Goal: Task Accomplishment & Management: Manage account settings

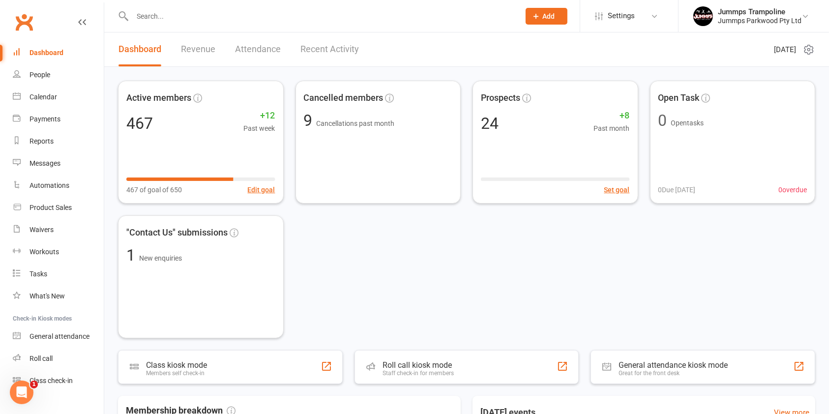
click at [153, 16] on input "text" at bounding box center [320, 16] width 383 height 14
click at [200, 234] on span ""Contact Us" submissions" at bounding box center [176, 233] width 101 height 14
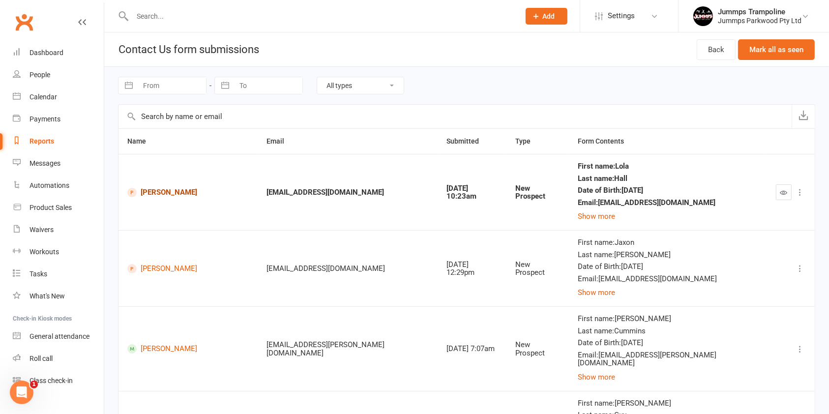
click at [152, 196] on link "[PERSON_NAME]" at bounding box center [187, 192] width 121 height 9
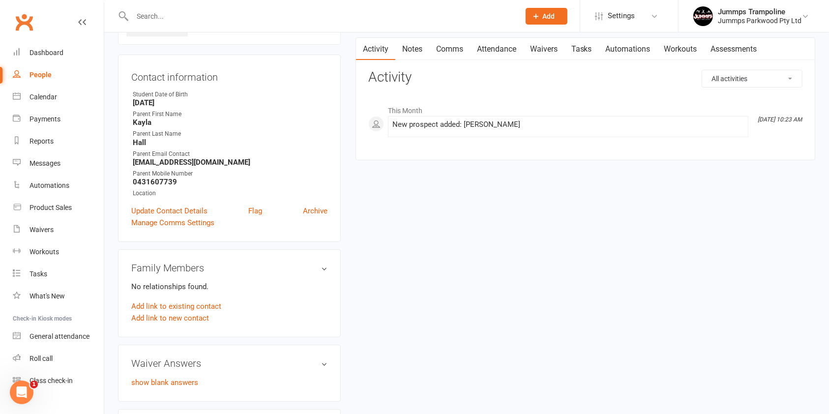
scroll to position [84, 0]
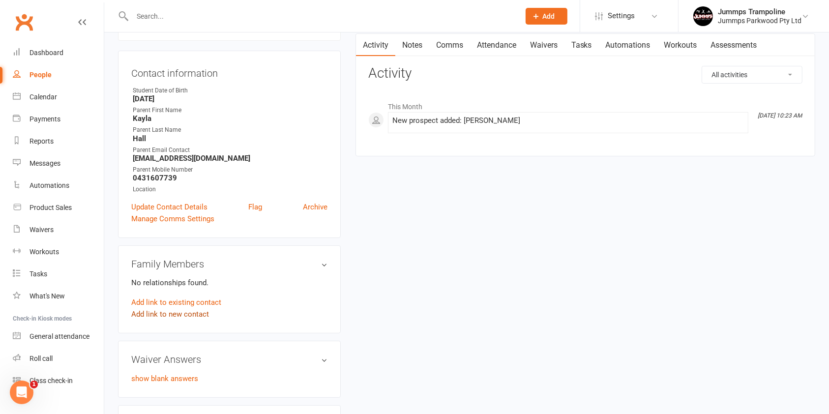
click at [198, 312] on link "Add link to new contact" at bounding box center [170, 314] width 78 height 12
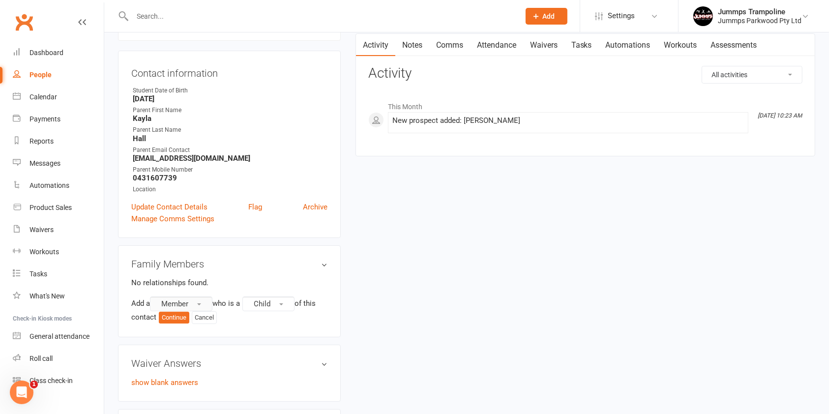
click at [201, 303] on span "button" at bounding box center [199, 304] width 4 height 2
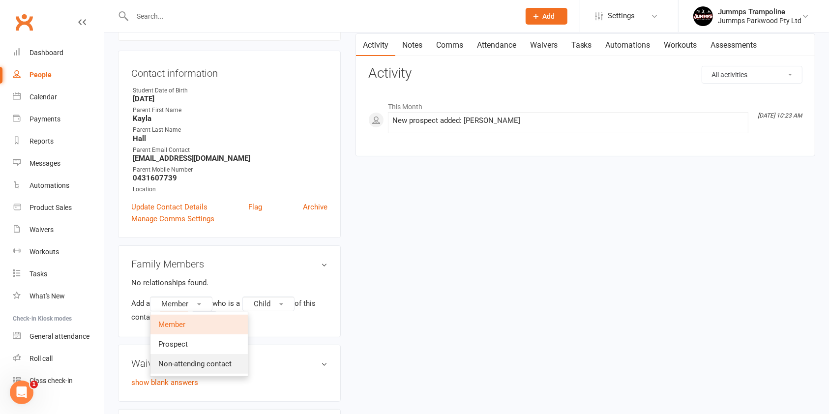
click at [212, 364] on span "Non-attending contact" at bounding box center [194, 363] width 73 height 9
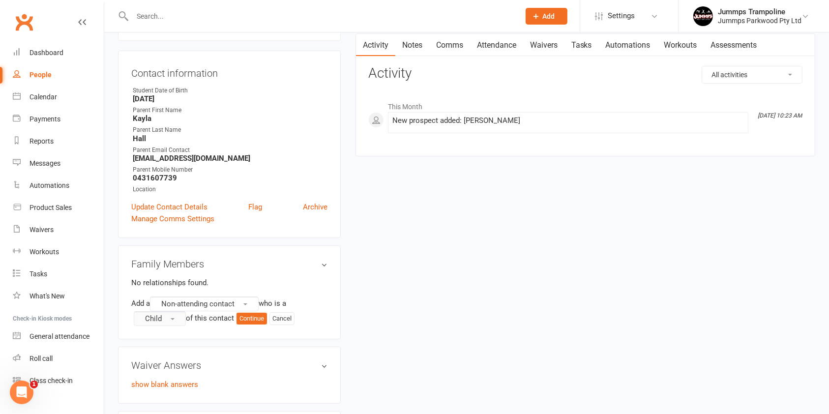
click at [164, 315] on button "Child" at bounding box center [160, 318] width 52 height 15
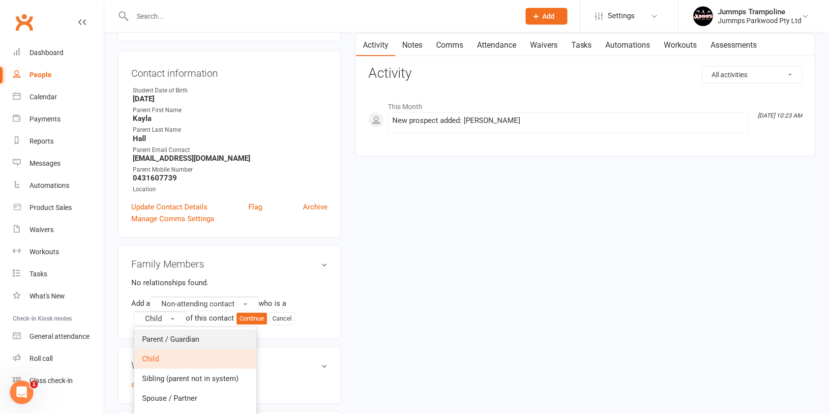
click at [207, 338] on link "Parent / Guardian" at bounding box center [195, 339] width 122 height 20
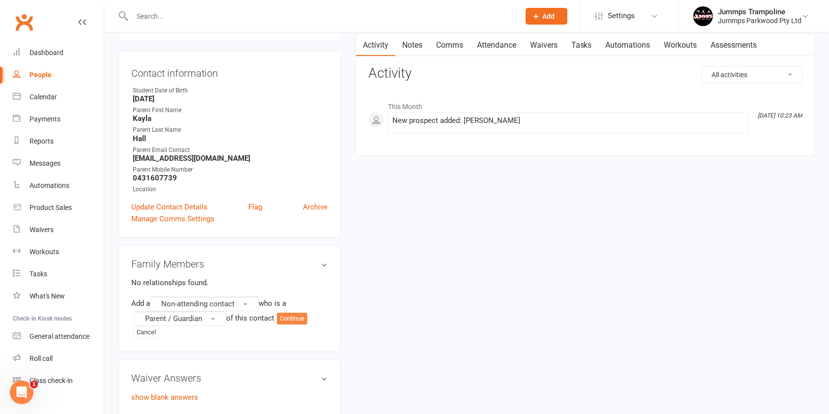
click at [306, 315] on button "Continue" at bounding box center [292, 319] width 30 height 12
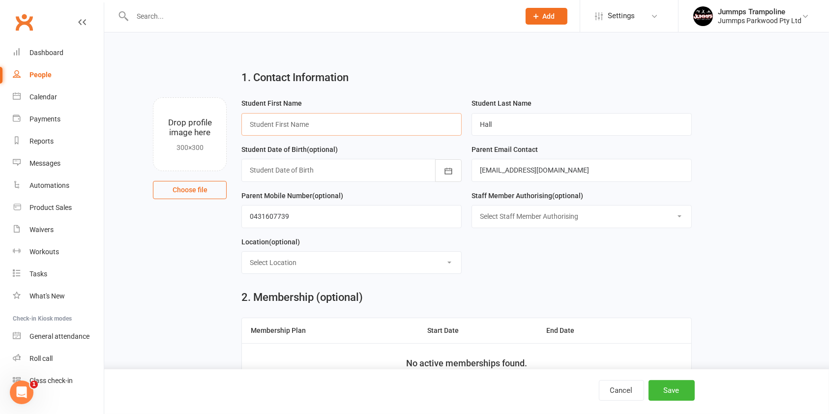
click at [359, 120] on input "text" at bounding box center [351, 124] width 220 height 23
type input "Kayla"
click at [678, 385] on button "Save" at bounding box center [671, 390] width 46 height 21
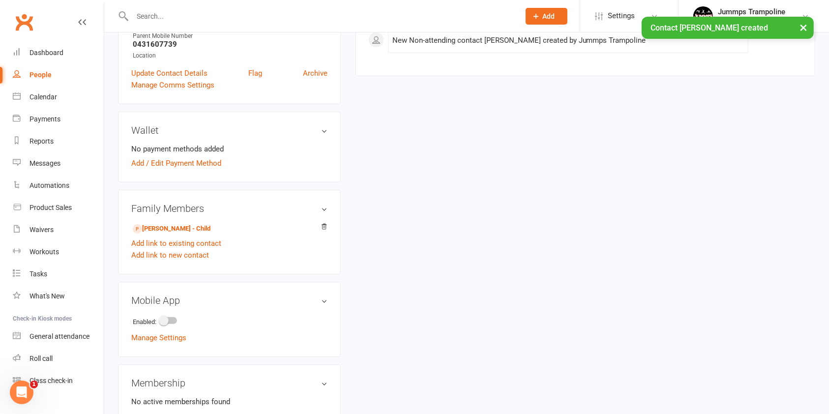
scroll to position [202, 0]
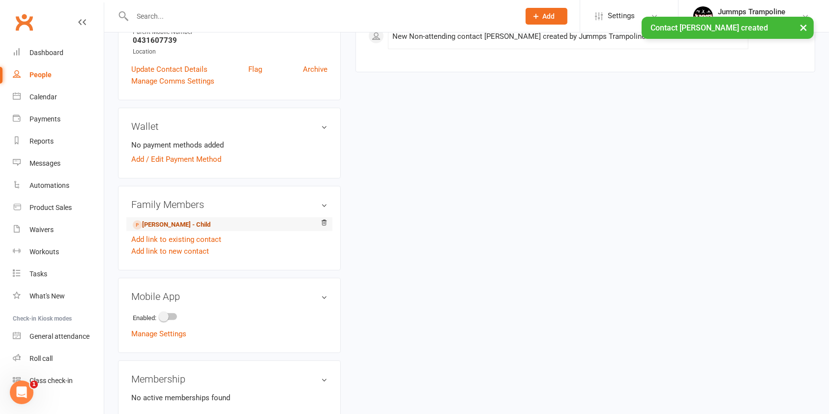
click at [157, 221] on link "Lola Hall - Child" at bounding box center [172, 225] width 78 height 10
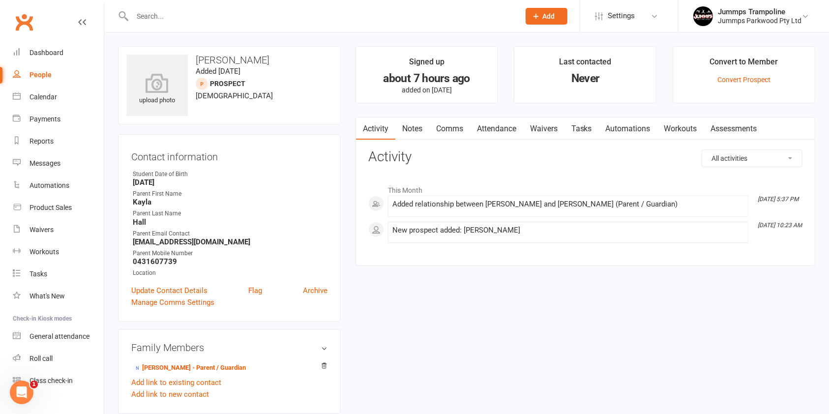
click at [451, 127] on link "Comms" at bounding box center [449, 128] width 41 height 23
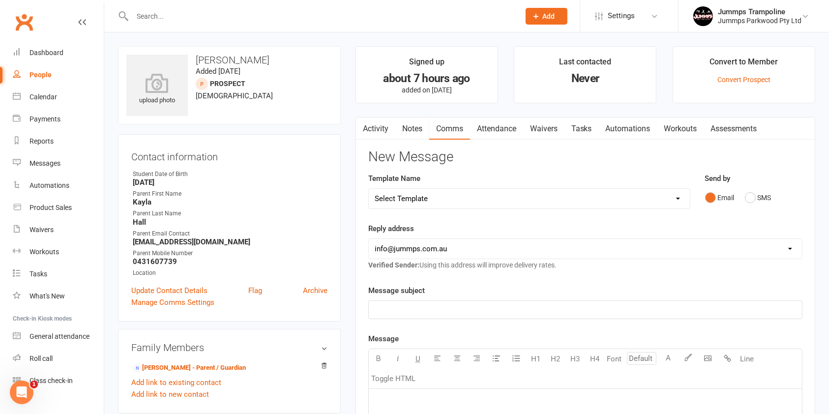
click at [441, 195] on select "Select Template [Email] JUMMPS 1:1 Private Lesson Waiver Comms [SMS] Tumble Stu…" at bounding box center [529, 199] width 321 height 20
select select "3"
click at [369, 189] on select "Select Template [Email] JUMMPS 1:1 Private Lesson Waiver Comms [SMS] Tumble Stu…" at bounding box center [529, 199] width 321 height 20
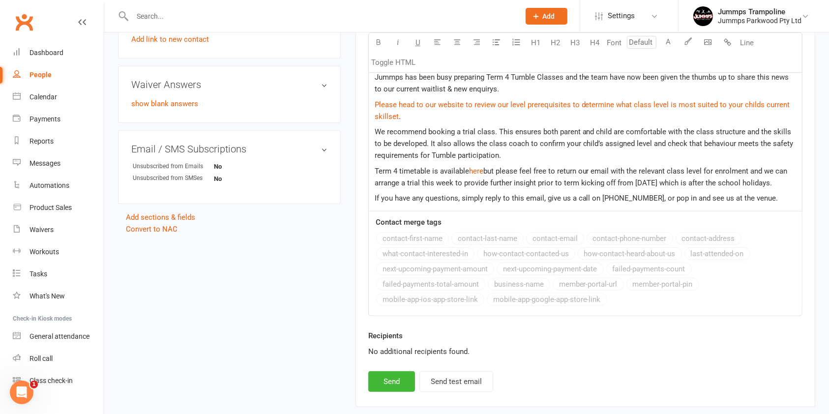
scroll to position [363, 0]
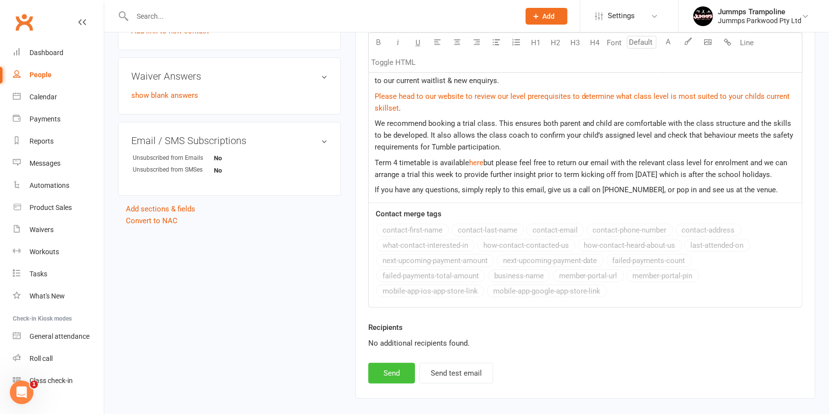
click at [391, 370] on button "Send" at bounding box center [391, 373] width 47 height 21
select select
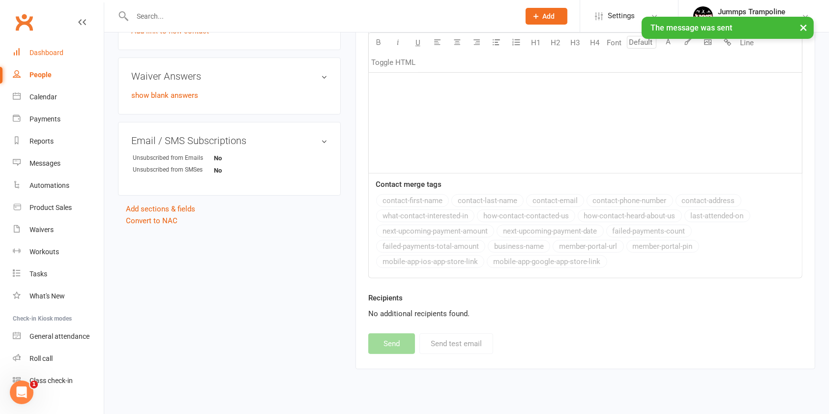
click at [49, 51] on div "Dashboard" at bounding box center [46, 53] width 34 height 8
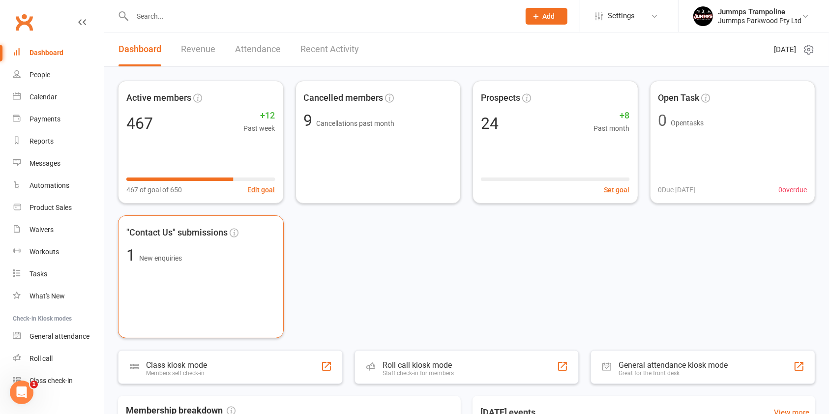
click at [185, 232] on span ""Contact Us" submissions" at bounding box center [176, 233] width 101 height 14
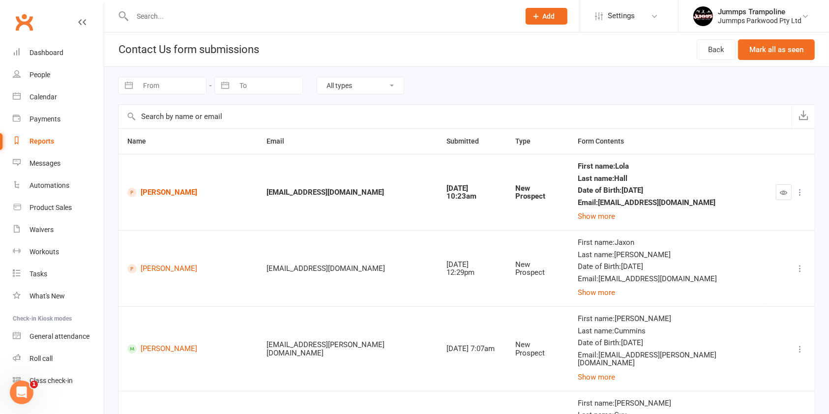
click at [784, 192] on icon "button" at bounding box center [783, 192] width 7 height 7
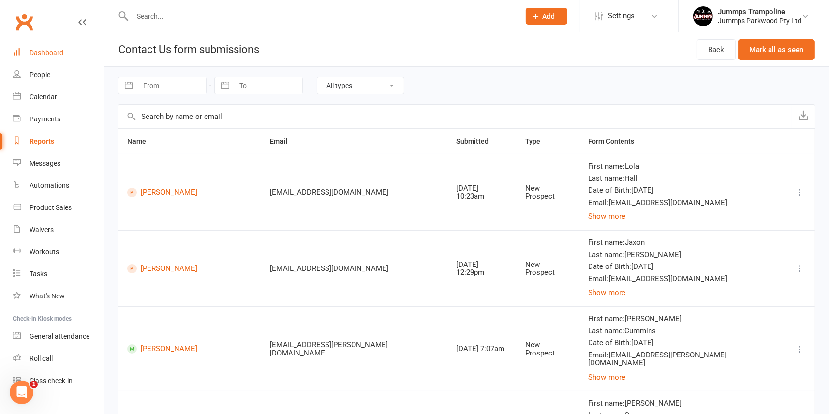
click at [49, 49] on div "Dashboard" at bounding box center [46, 53] width 34 height 8
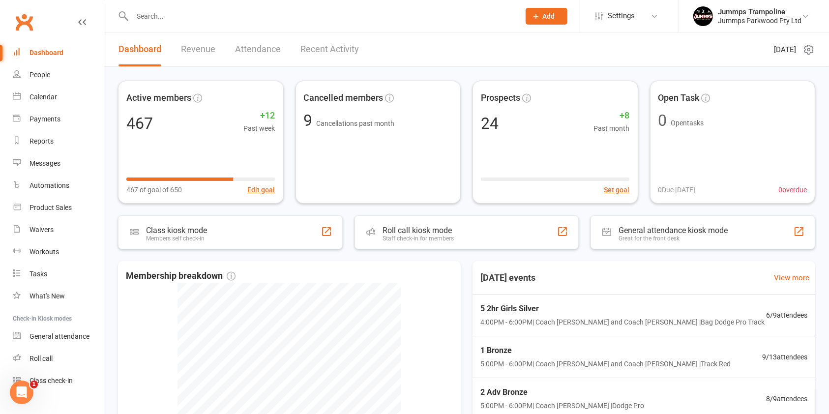
click at [346, 55] on link "Recent Activity" at bounding box center [329, 49] width 58 height 34
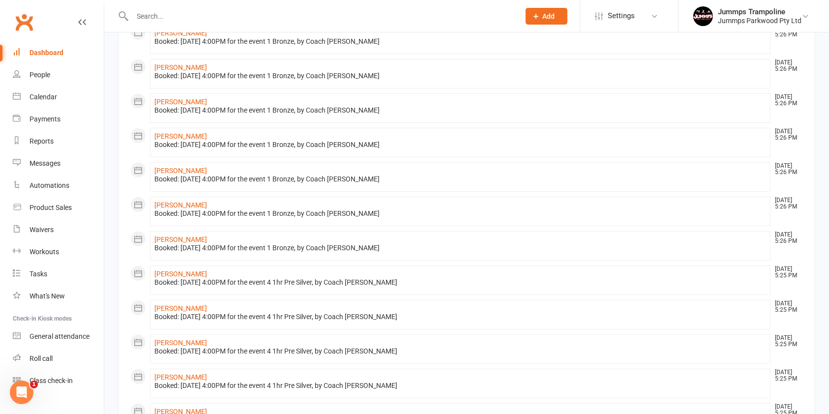
scroll to position [404, 0]
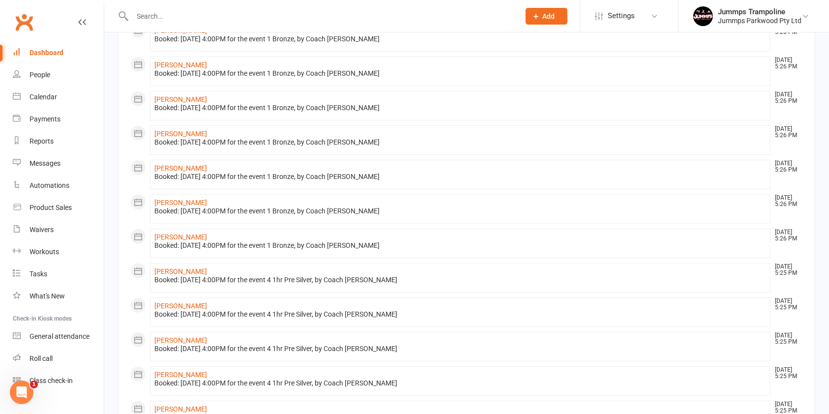
click at [43, 52] on div "Dashboard" at bounding box center [46, 53] width 34 height 8
click at [43, 51] on div "Dashboard" at bounding box center [46, 53] width 34 height 8
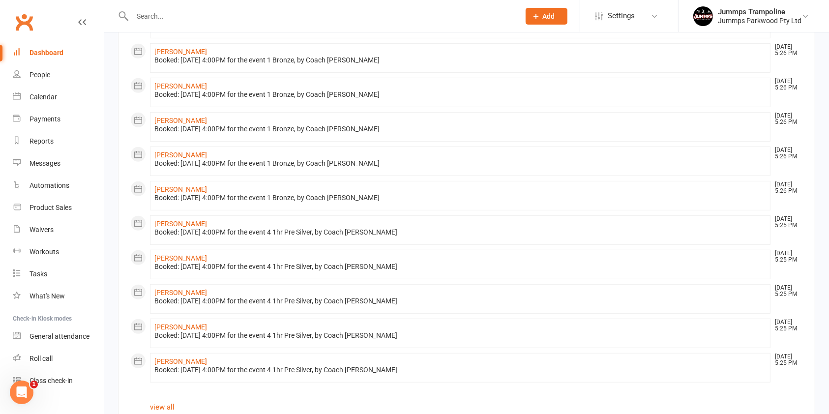
scroll to position [471, 0]
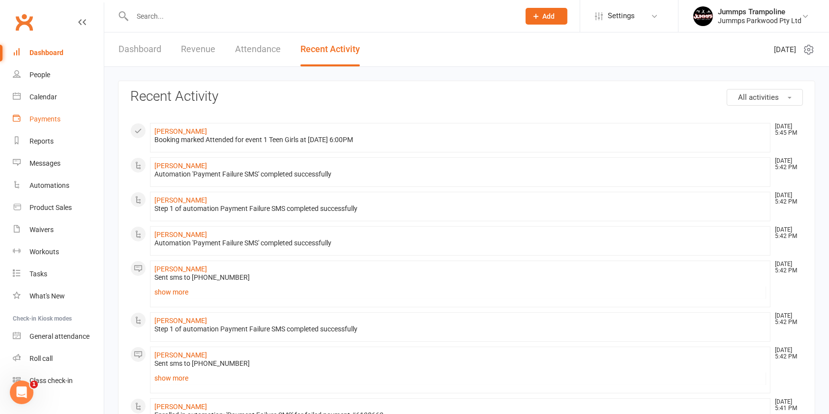
click at [44, 122] on div "Payments" at bounding box center [44, 119] width 31 height 8
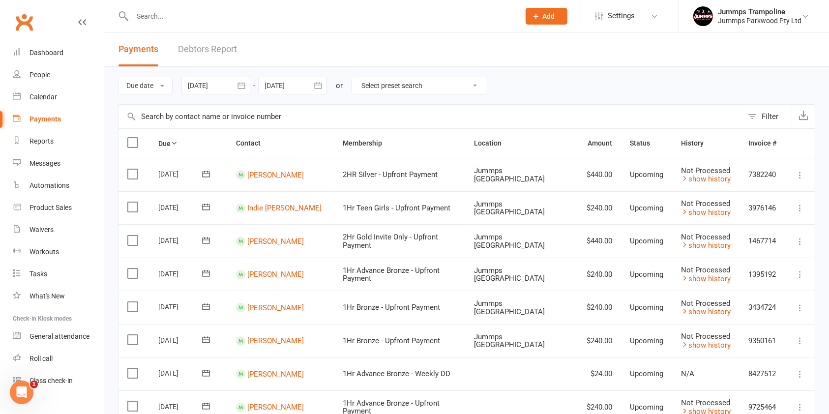
click at [188, 52] on link "Debtors Report" at bounding box center [207, 49] width 59 height 34
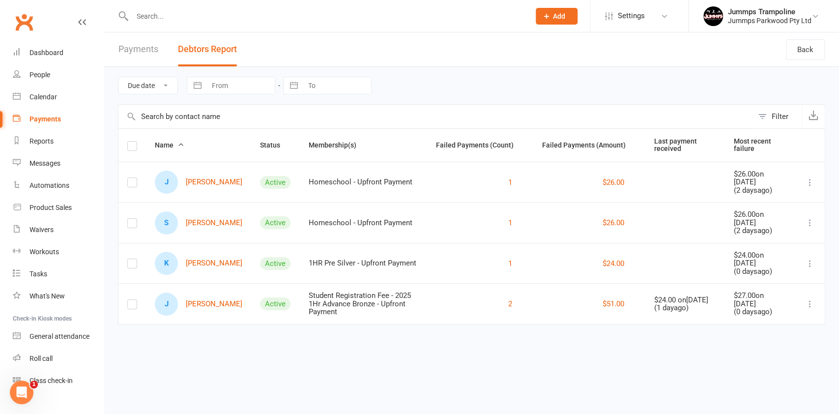
click at [143, 46] on link "Payments" at bounding box center [138, 49] width 40 height 34
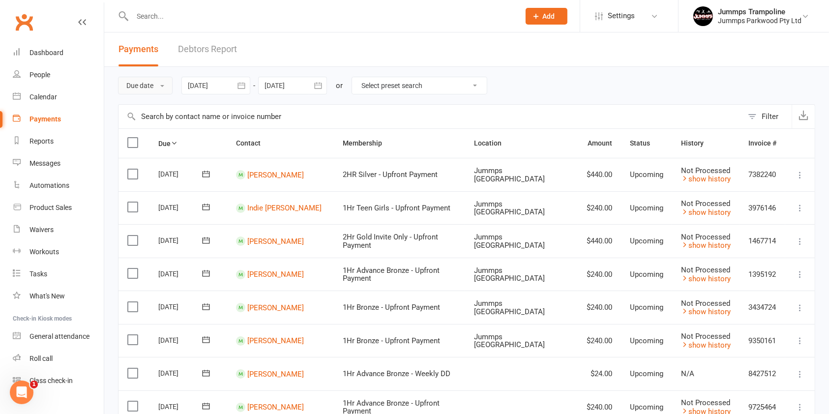
click at [163, 86] on span at bounding box center [162, 86] width 4 height 2
click at [163, 141] on link "Date failed" at bounding box center [166, 147] width 97 height 20
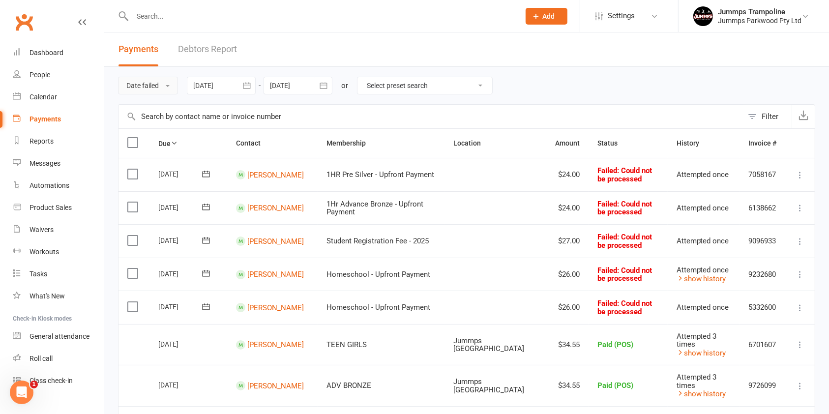
click at [157, 91] on button "Date failed" at bounding box center [148, 86] width 60 height 18
click at [245, 85] on icon "button" at bounding box center [247, 86] width 10 height 10
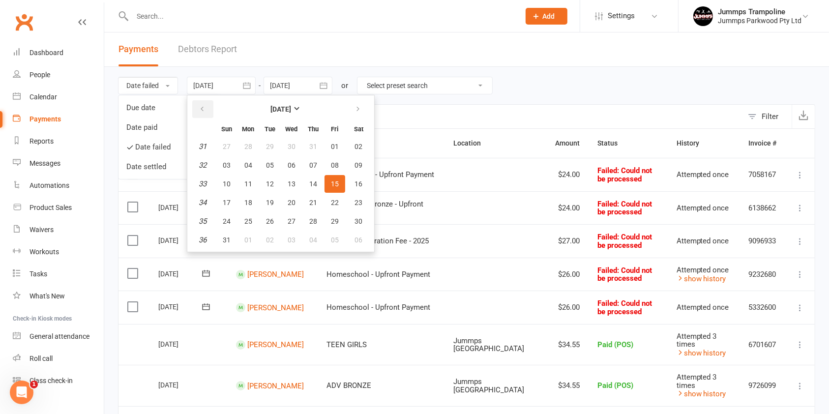
click at [205, 106] on icon "button" at bounding box center [202, 109] width 7 height 8
click at [254, 181] on button "14" at bounding box center [248, 184] width 21 height 18
type input "14 Jul 2025"
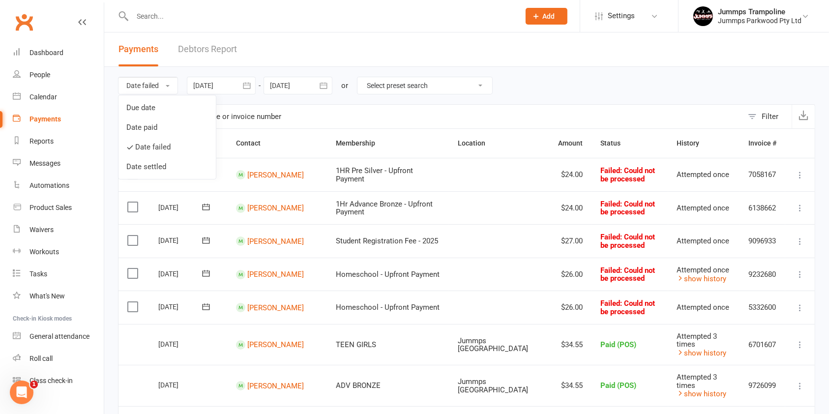
click at [324, 83] on icon "button" at bounding box center [323, 85] width 7 height 6
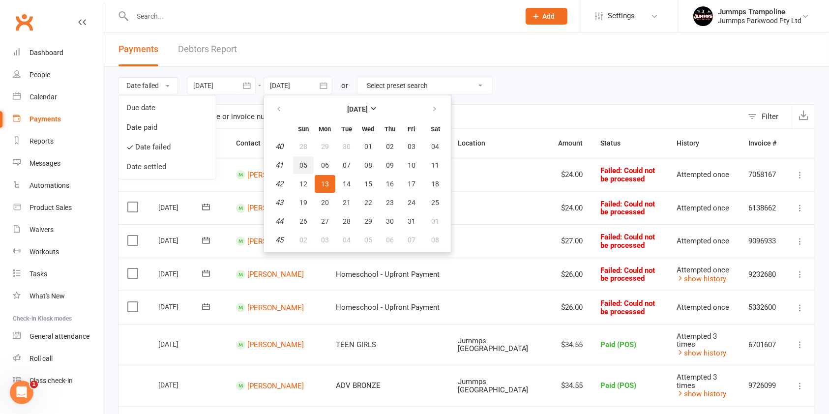
click at [308, 166] on button "05" at bounding box center [303, 165] width 21 height 18
type input "05 Oct 2025"
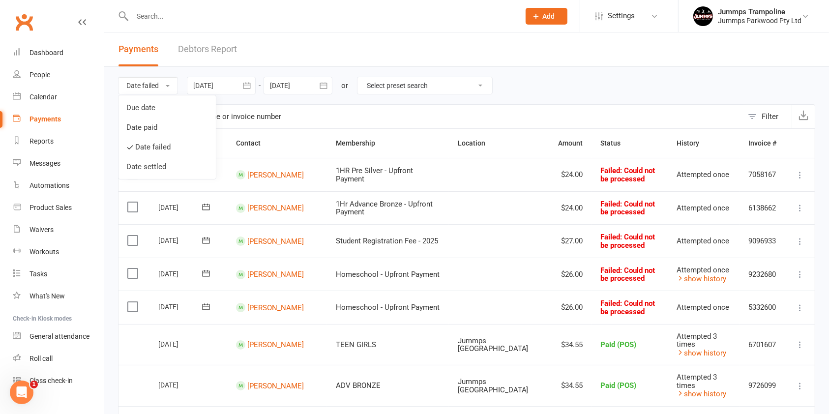
click at [804, 114] on icon "button" at bounding box center [803, 115] width 10 height 10
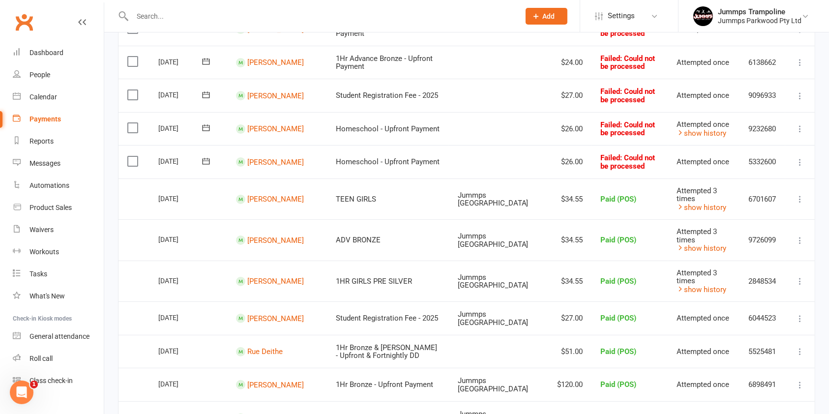
scroll to position [146, 0]
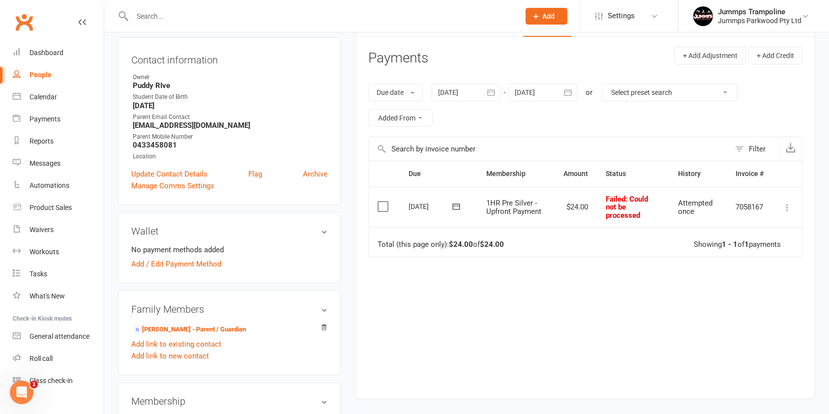
scroll to position [57, 0]
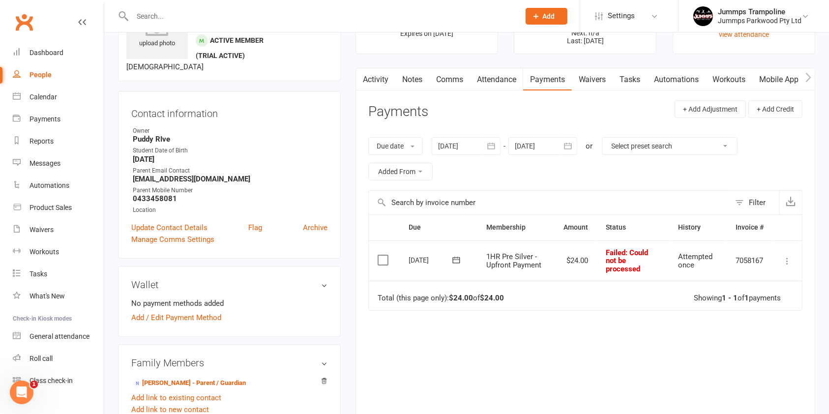
click at [494, 79] on link "Attendance" at bounding box center [496, 79] width 53 height 23
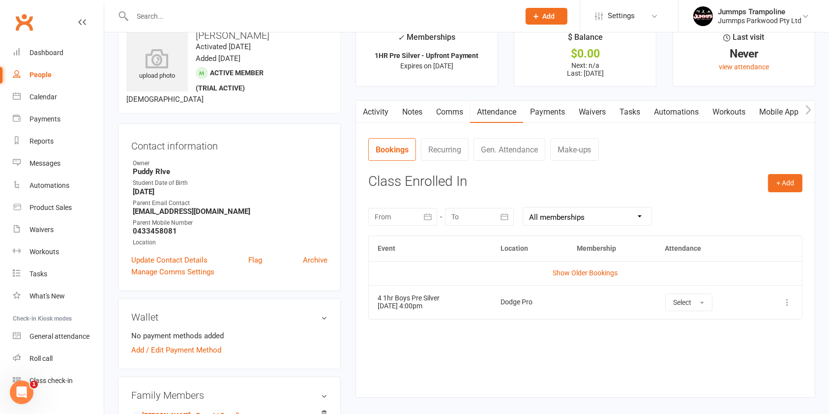
scroll to position [24, 0]
click at [549, 108] on link "Payments" at bounding box center [547, 113] width 49 height 23
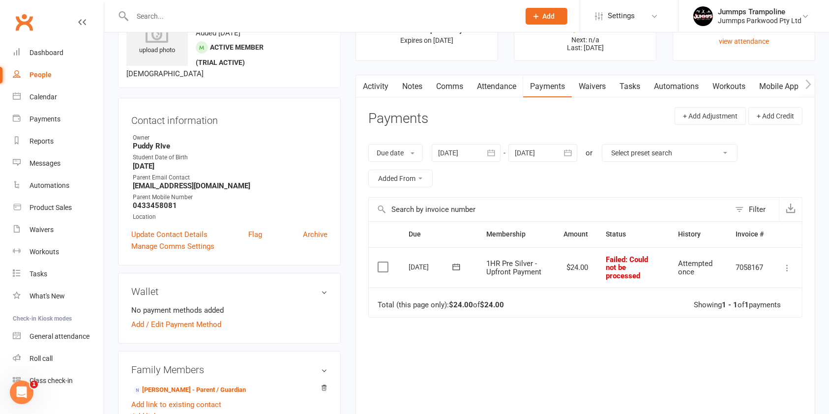
scroll to position [55, 0]
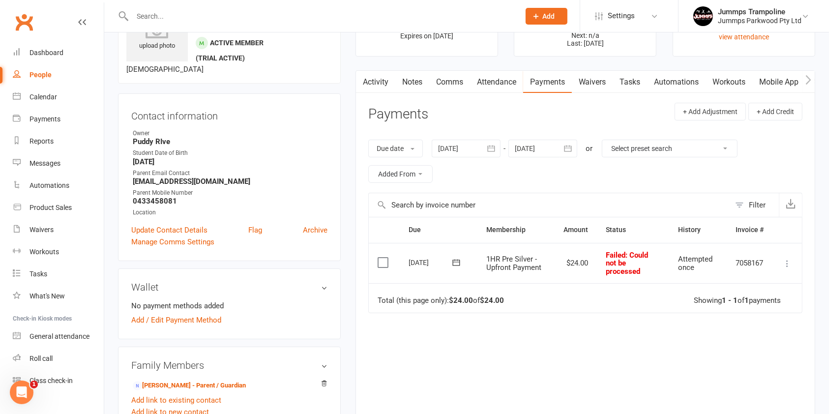
click at [497, 81] on link "Attendance" at bounding box center [496, 82] width 53 height 23
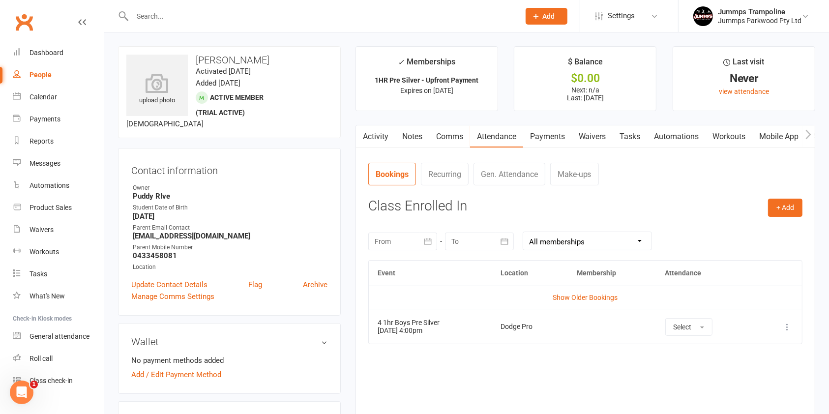
click at [552, 127] on link "Payments" at bounding box center [547, 136] width 49 height 23
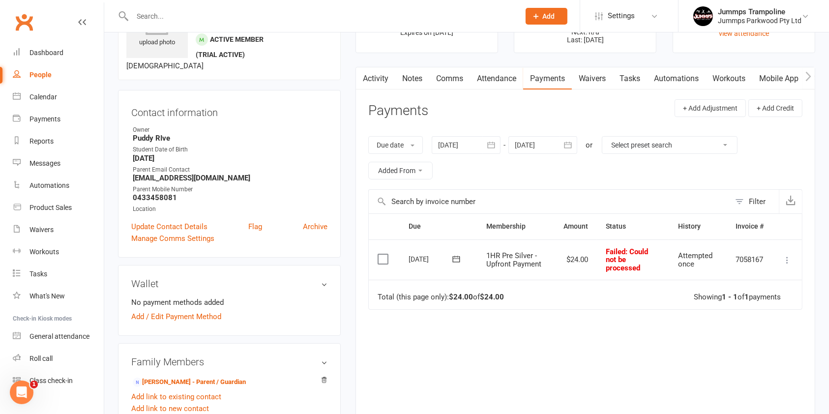
scroll to position [58, 0]
click at [790, 259] on icon at bounding box center [787, 260] width 10 height 10
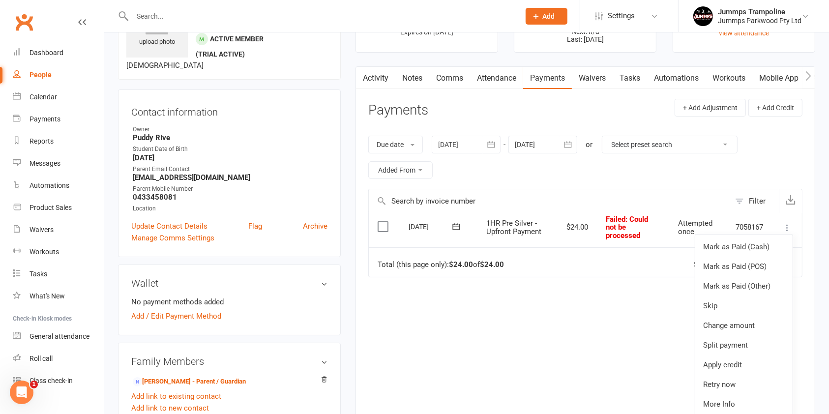
click at [620, 342] on div "Due Contact Membership Amount Status History Invoice # Select this 14 Sep 2025 …" at bounding box center [585, 324] width 434 height 223
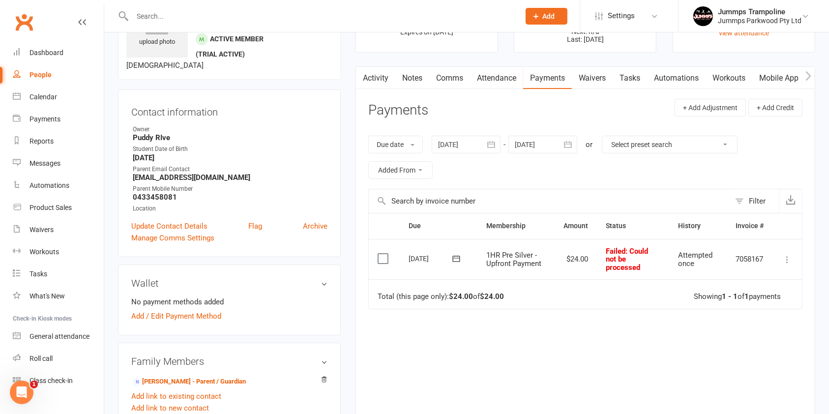
scroll to position [0, 0]
click at [382, 261] on label at bounding box center [384, 259] width 13 height 10
click at [382, 254] on input "checkbox" at bounding box center [381, 254] width 6 height 0
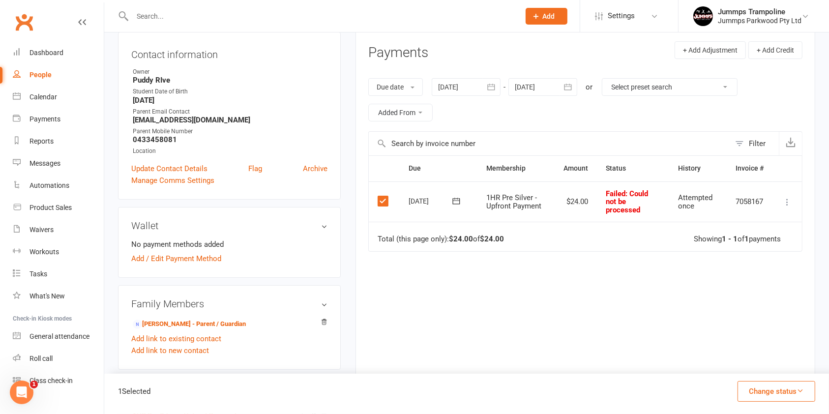
scroll to position [154, 0]
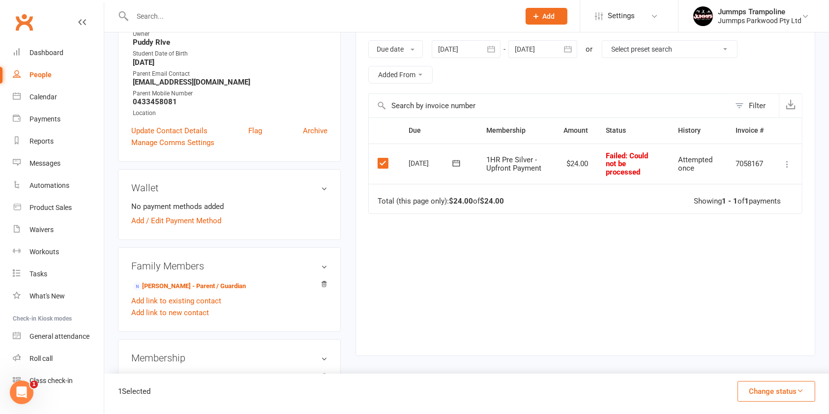
click at [658, 267] on div "Due Contact Membership Amount Status History Invoice # Select this 14 Sep 2025 …" at bounding box center [585, 228] width 434 height 223
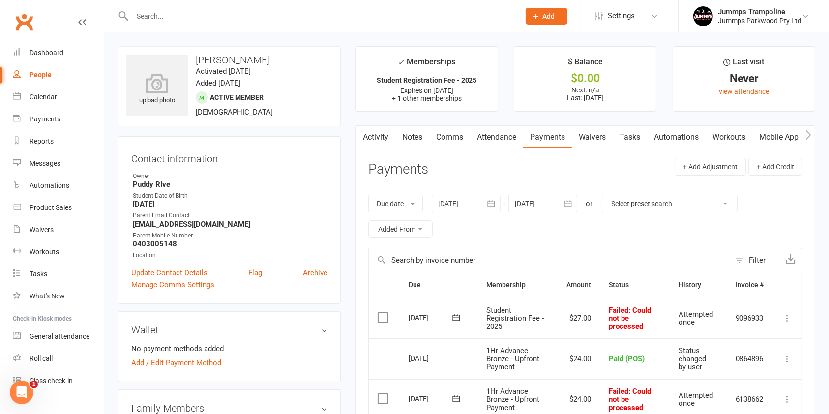
click at [511, 138] on link "Attendance" at bounding box center [496, 137] width 53 height 23
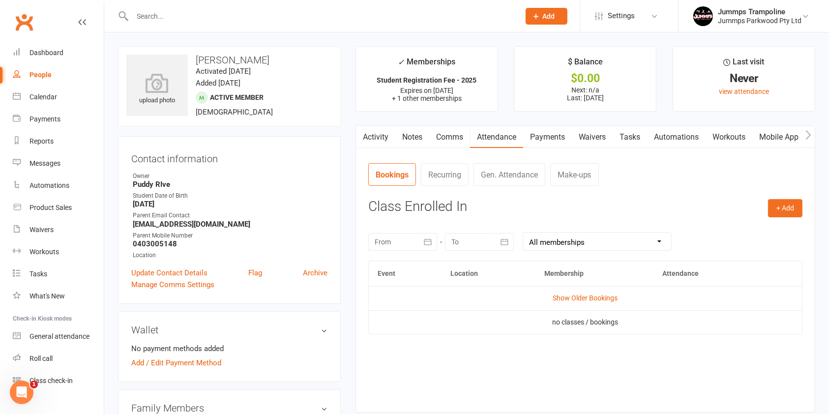
click at [505, 141] on link "Attendance" at bounding box center [496, 137] width 53 height 23
click at [600, 301] on link "Show Older Bookings" at bounding box center [585, 298] width 65 height 8
click at [609, 295] on link "Hide Older Bookings" at bounding box center [585, 298] width 61 height 8
click at [602, 301] on link "Show Older Bookings" at bounding box center [585, 298] width 65 height 8
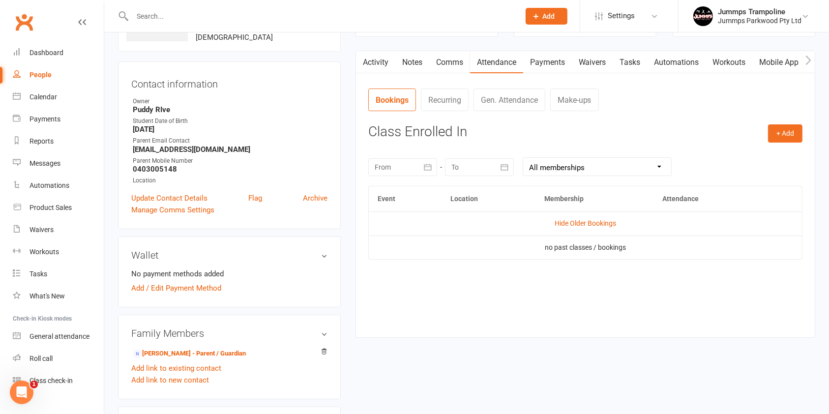
scroll to position [75, 0]
click at [553, 59] on link "Payments" at bounding box center [547, 62] width 49 height 23
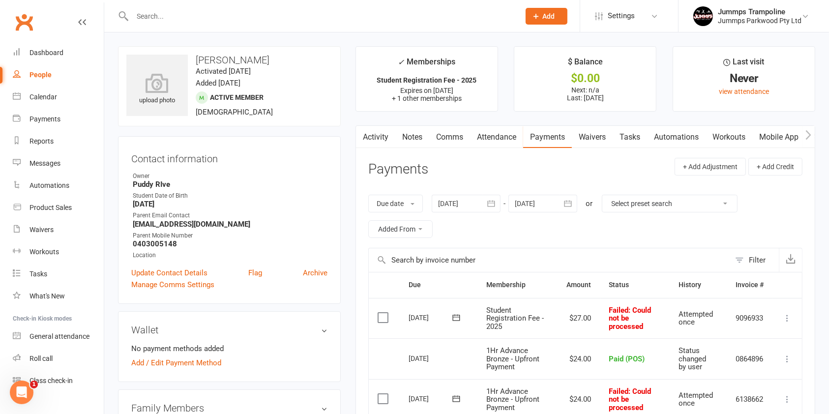
scroll to position [0, 0]
click at [498, 138] on link "Attendance" at bounding box center [496, 136] width 53 height 23
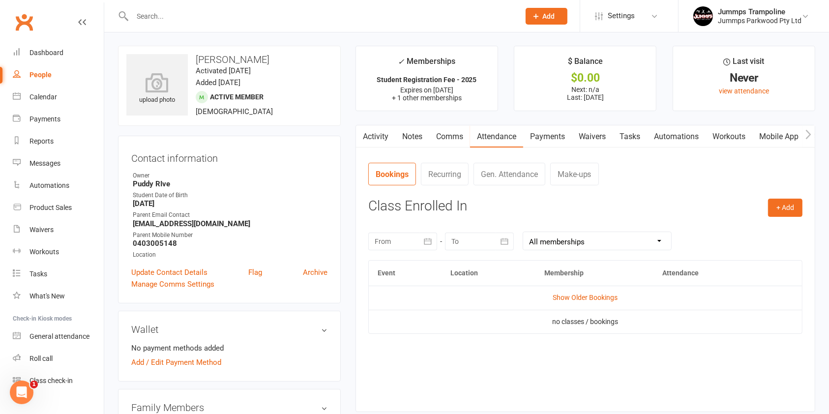
click at [550, 138] on link "Payments" at bounding box center [547, 136] width 49 height 23
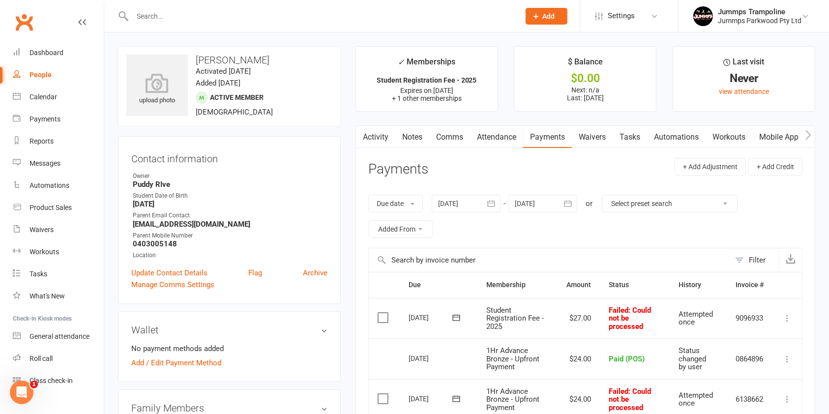
click at [488, 140] on link "Attendance" at bounding box center [496, 137] width 53 height 23
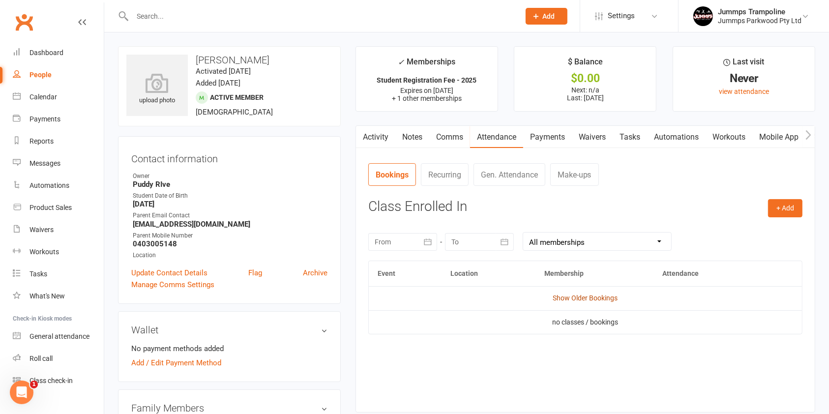
click at [585, 295] on link "Show Older Bookings" at bounding box center [585, 298] width 65 height 8
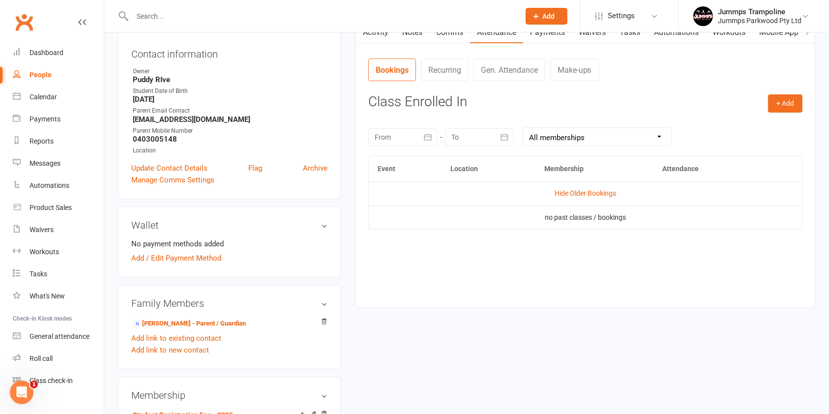
scroll to position [110, 0]
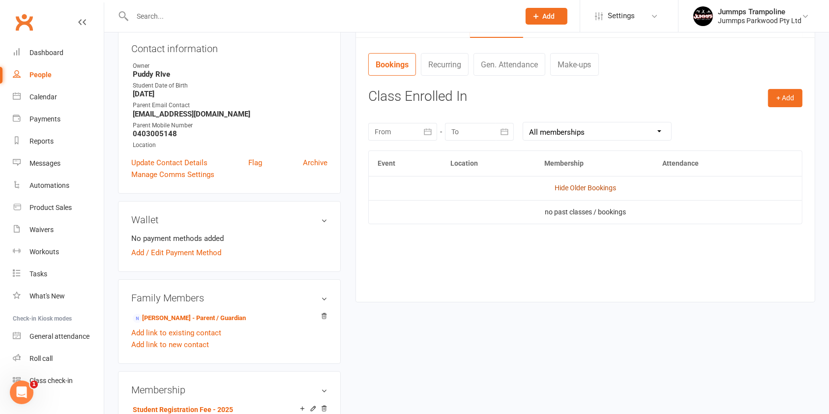
click at [590, 190] on link "Hide Older Bookings" at bounding box center [585, 188] width 61 height 8
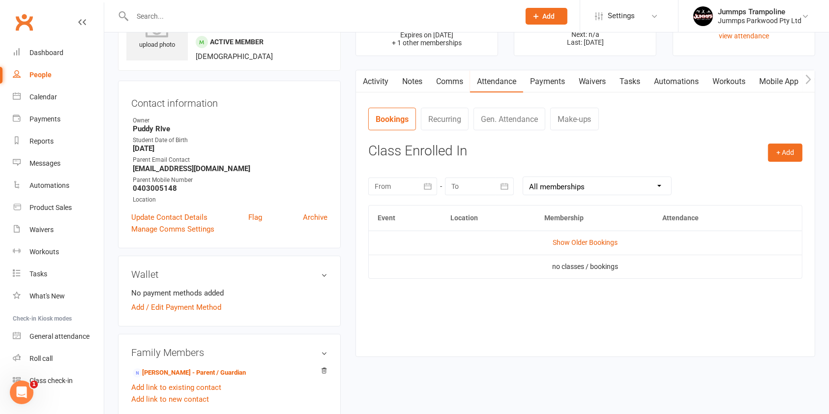
scroll to position [0, 0]
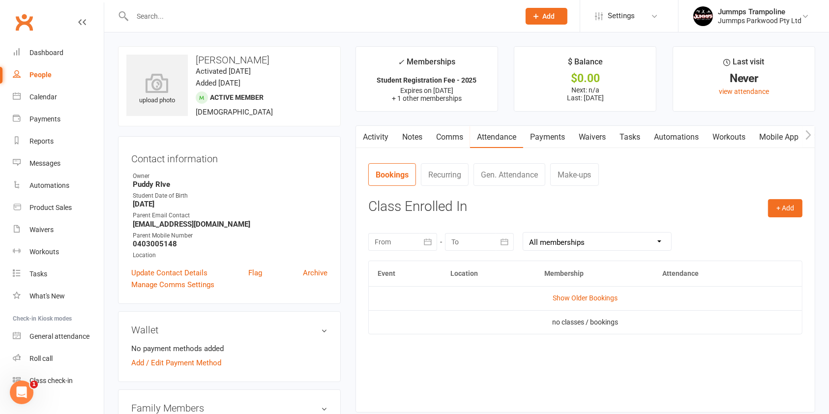
click at [377, 138] on link "Activity" at bounding box center [375, 137] width 39 height 23
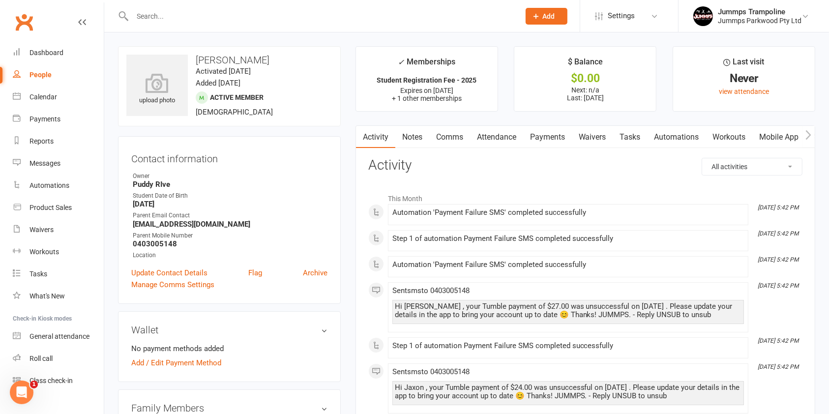
click at [507, 136] on link "Attendance" at bounding box center [496, 137] width 53 height 23
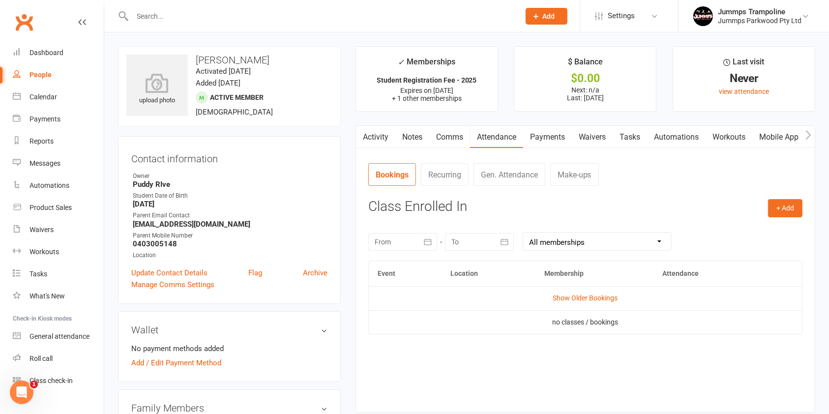
click at [551, 135] on link "Payments" at bounding box center [547, 137] width 49 height 23
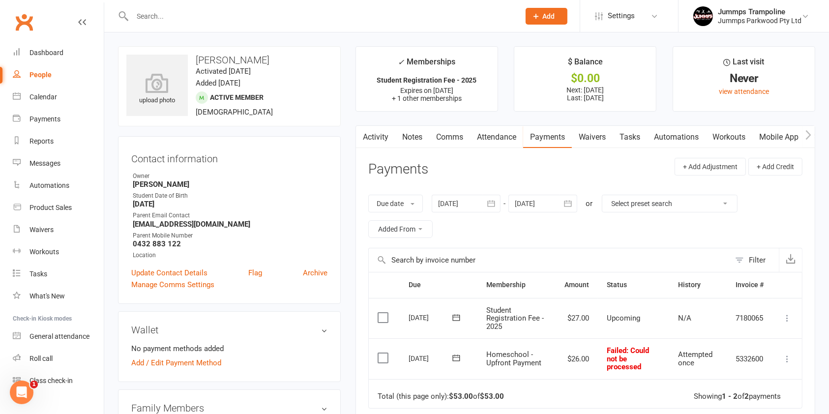
click at [496, 137] on link "Attendance" at bounding box center [496, 137] width 53 height 23
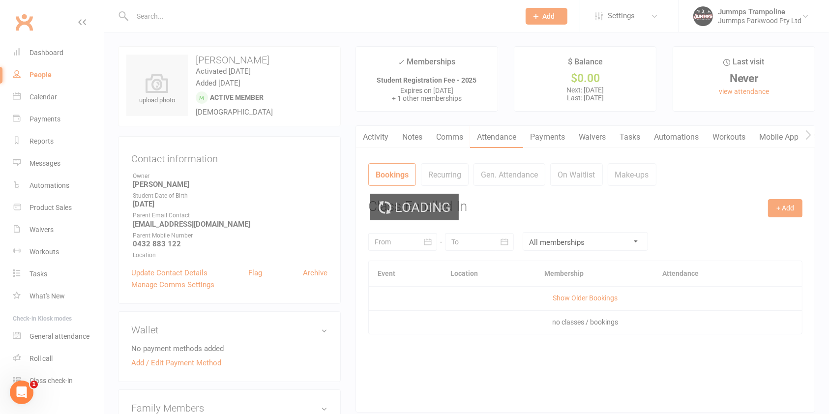
click at [588, 307] on div "Loading" at bounding box center [414, 207] width 829 height 414
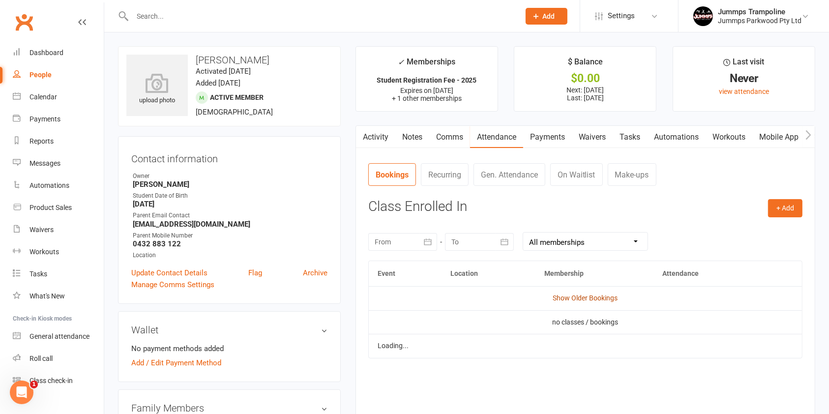
click at [605, 299] on link "Show Older Bookings" at bounding box center [585, 298] width 65 height 8
click at [593, 297] on link "Hide Older Bookings" at bounding box center [585, 298] width 61 height 8
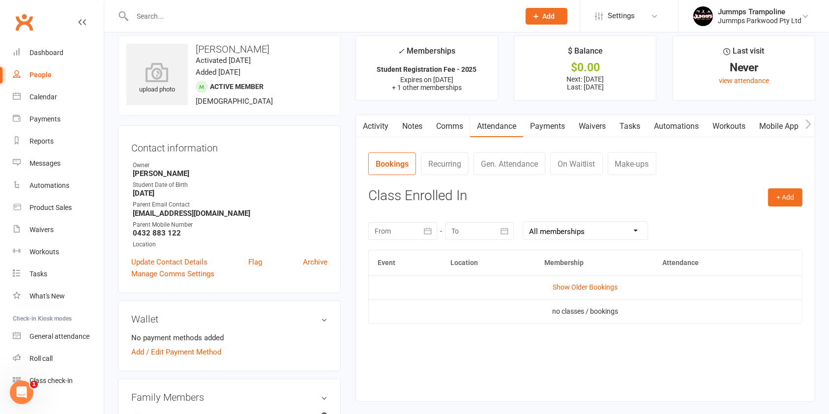
scroll to position [15, 0]
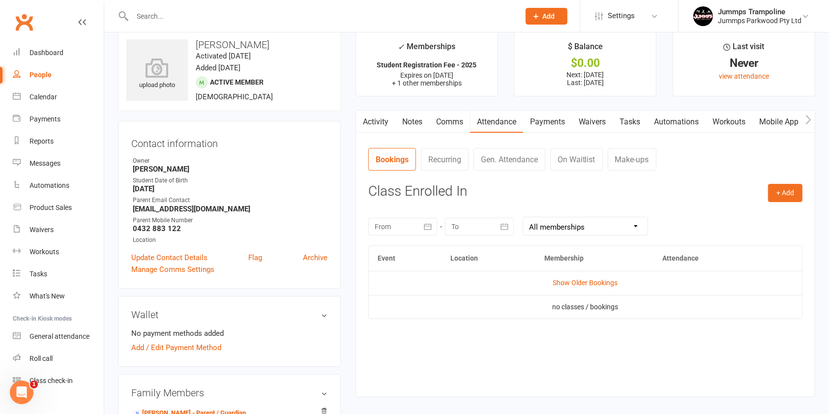
click at [546, 124] on link "Payments" at bounding box center [547, 122] width 49 height 23
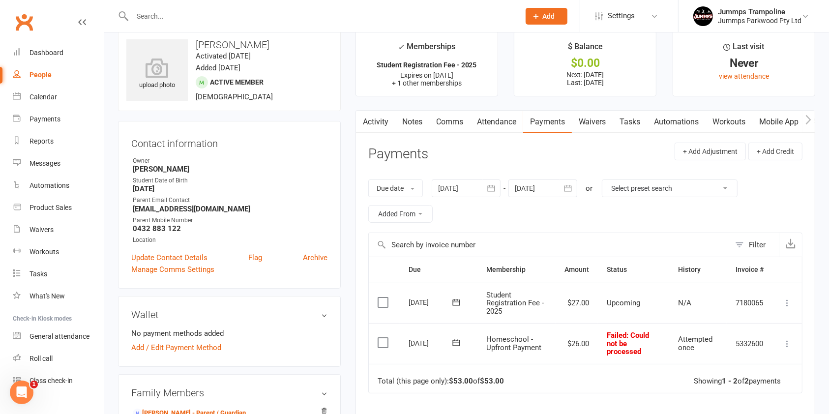
click at [354, 292] on main "✓ Memberships Student Registration Fee - 2025 Expires on [DATE] + 1 other membe…" at bounding box center [585, 288] width 474 height 514
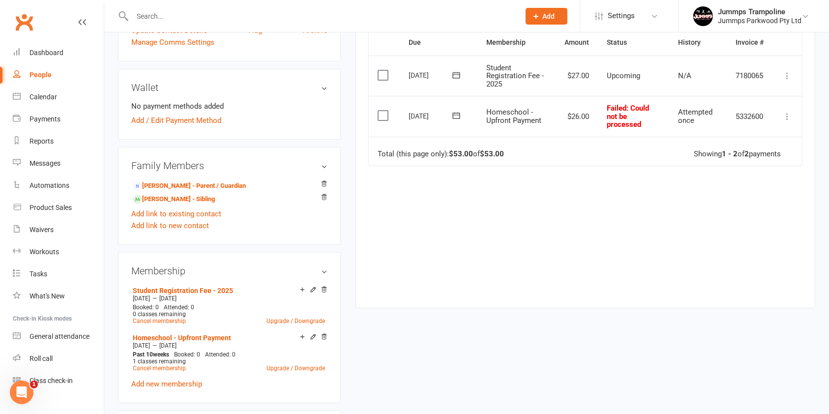
scroll to position [247, 0]
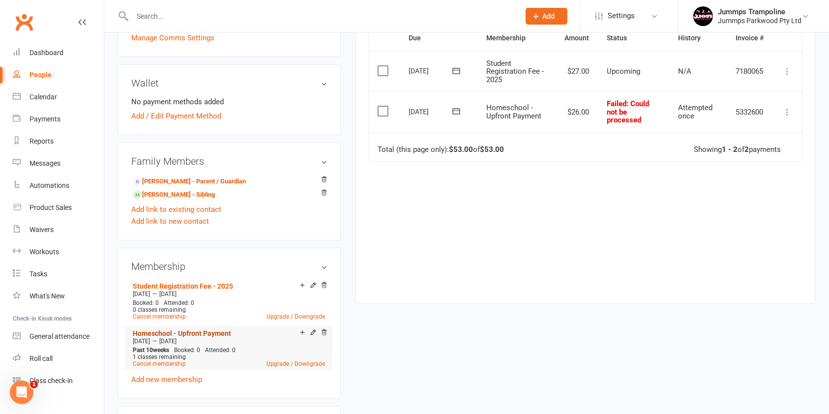
click at [205, 333] on link "Homeschool - Upfront Payment" at bounding box center [182, 333] width 98 height 8
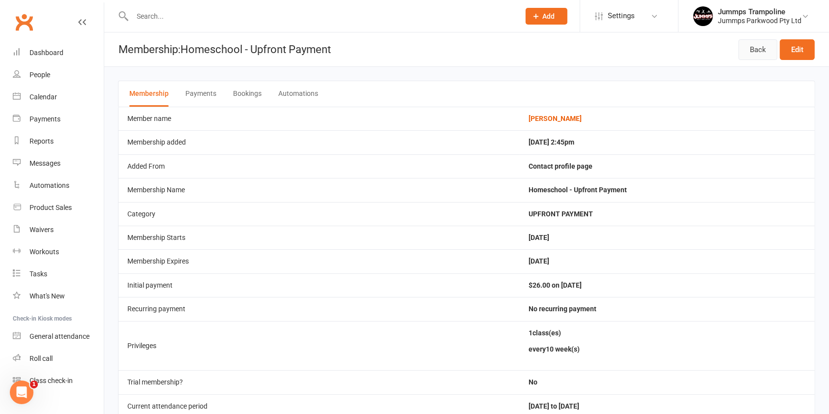
click at [758, 48] on link "Back" at bounding box center [757, 49] width 39 height 21
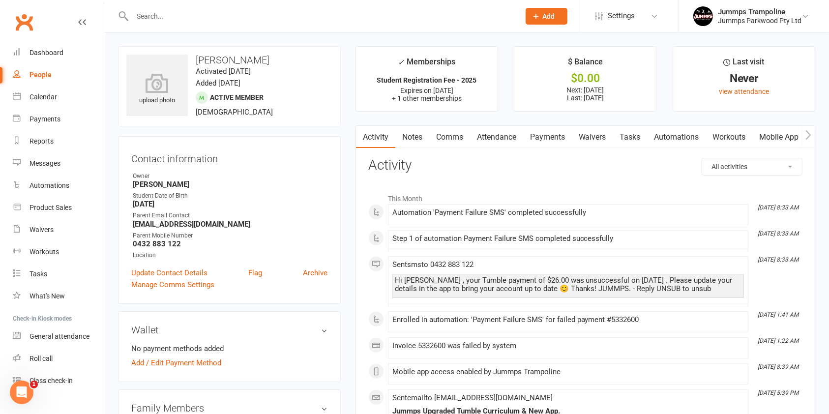
click at [496, 139] on link "Attendance" at bounding box center [496, 137] width 53 height 23
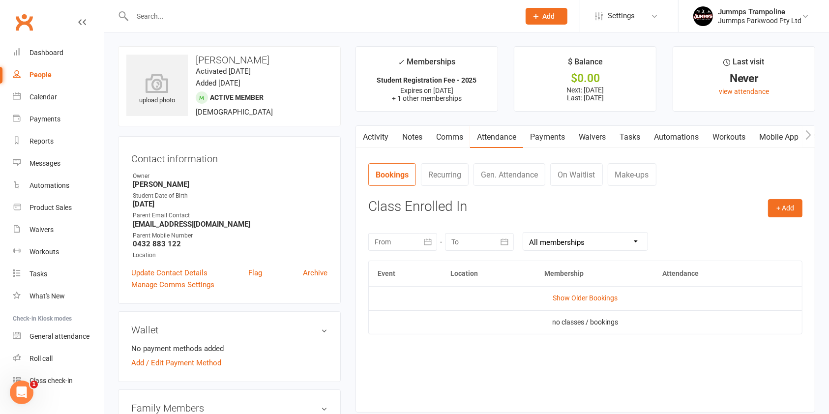
click at [555, 138] on link "Payments" at bounding box center [547, 137] width 49 height 23
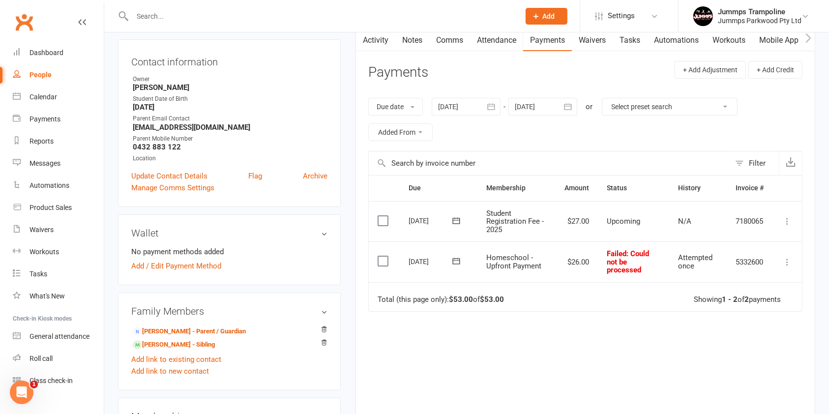
scroll to position [97, 0]
click at [380, 42] on link "Activity" at bounding box center [375, 40] width 39 height 23
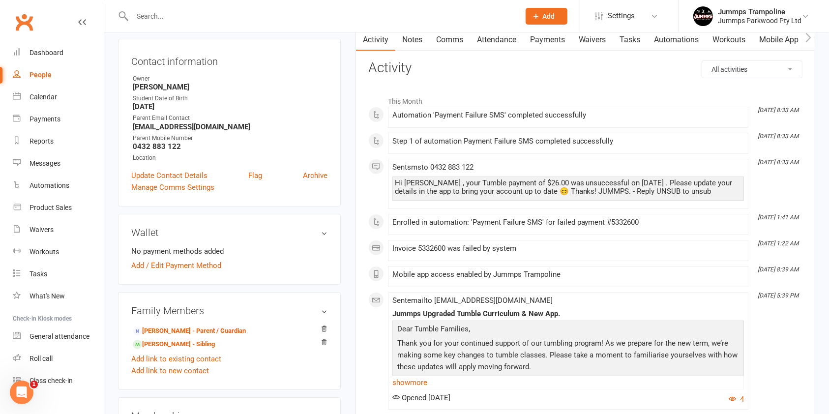
click at [550, 40] on link "Payments" at bounding box center [547, 40] width 49 height 23
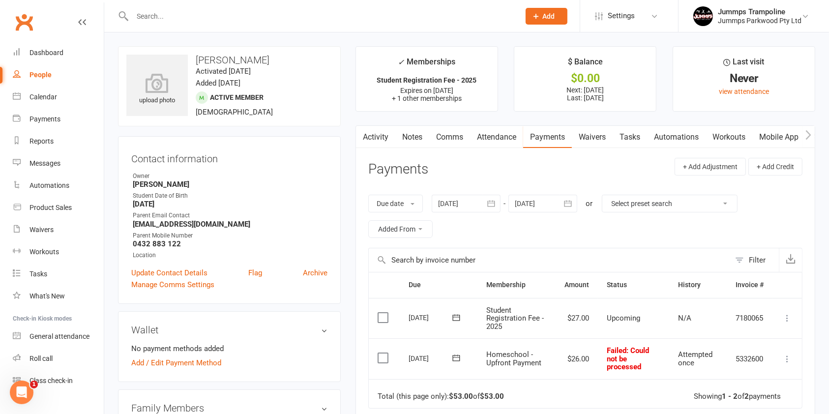
click at [495, 201] on icon "button" at bounding box center [491, 204] width 10 height 10
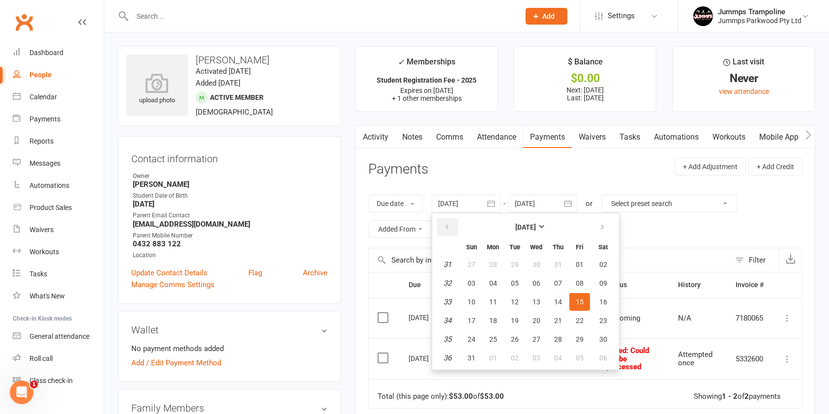
click at [448, 225] on icon "button" at bounding box center [446, 227] width 7 height 8
click at [536, 263] on span "02" at bounding box center [536, 265] width 8 height 8
type input "[DATE]"
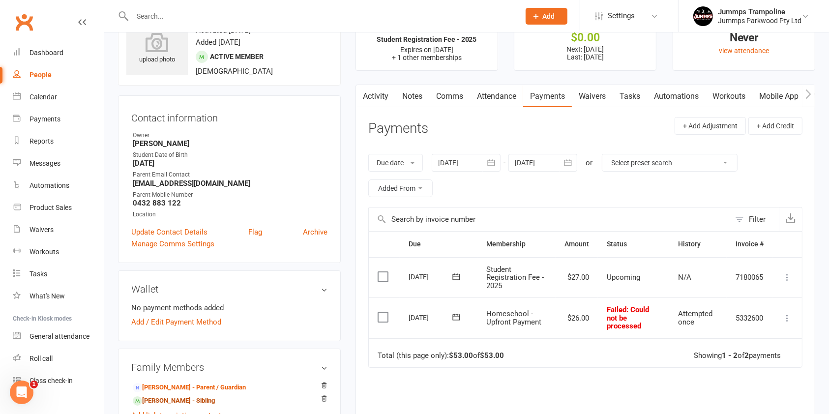
scroll to position [38, 0]
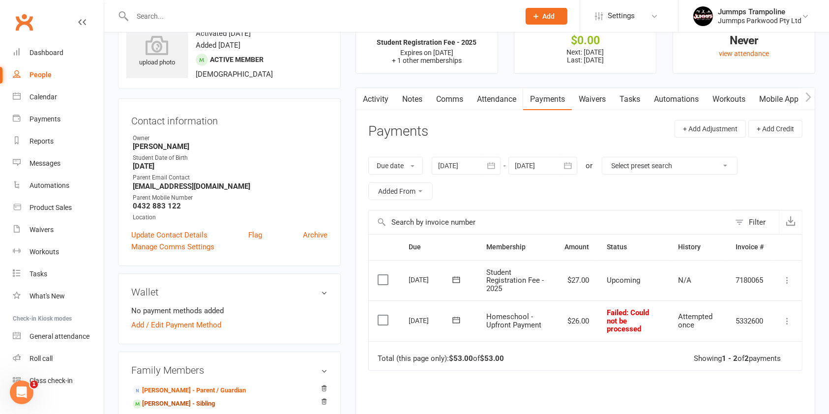
click at [495, 96] on link "Attendance" at bounding box center [496, 99] width 53 height 23
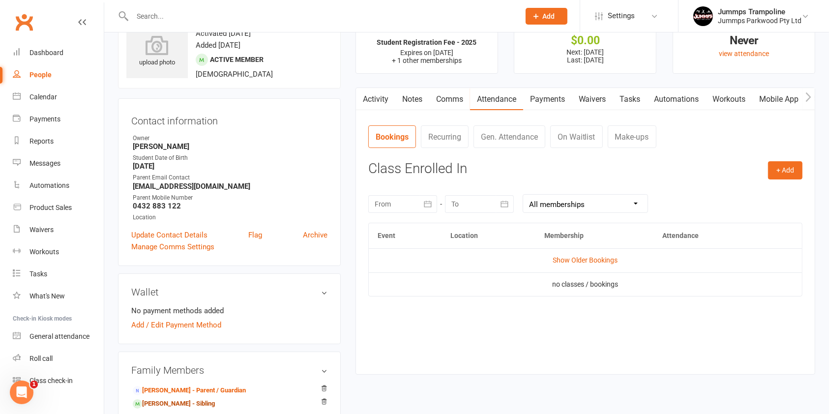
click at [542, 96] on link "Payments" at bounding box center [547, 99] width 49 height 23
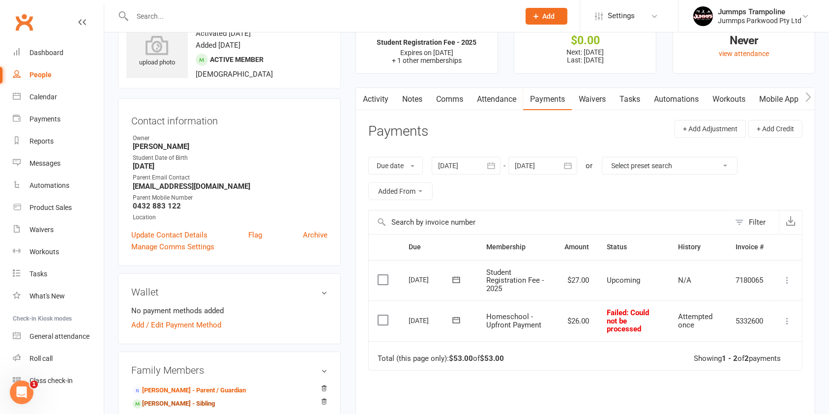
click at [374, 100] on link "Activity" at bounding box center [375, 99] width 39 height 23
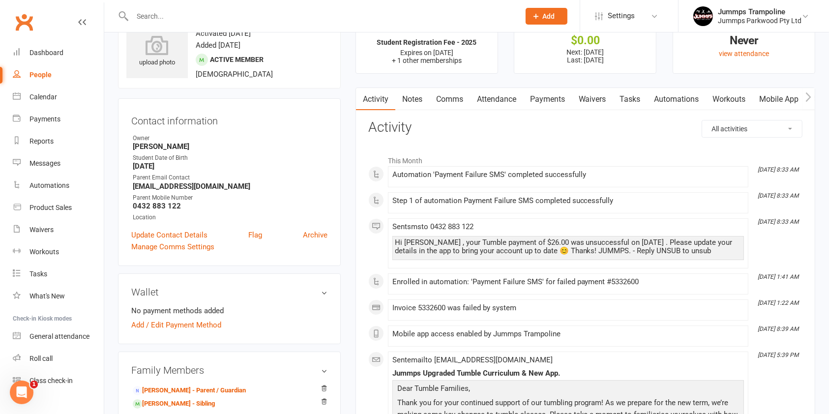
click at [525, 257] on div "Hi Sophia , your Tumble payment of $26.00 was unsuccessful on September 13, 202…" at bounding box center [567, 248] width 351 height 24
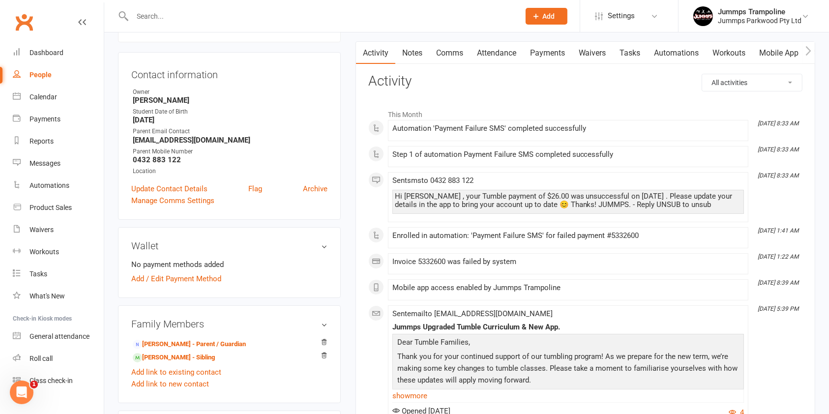
scroll to position [84, 0]
click at [550, 190] on div "Hi Sophia , your Tumble payment of $26.00 was unsuccessful on September 13, 202…" at bounding box center [567, 202] width 351 height 24
click at [534, 49] on link "Payments" at bounding box center [547, 53] width 49 height 23
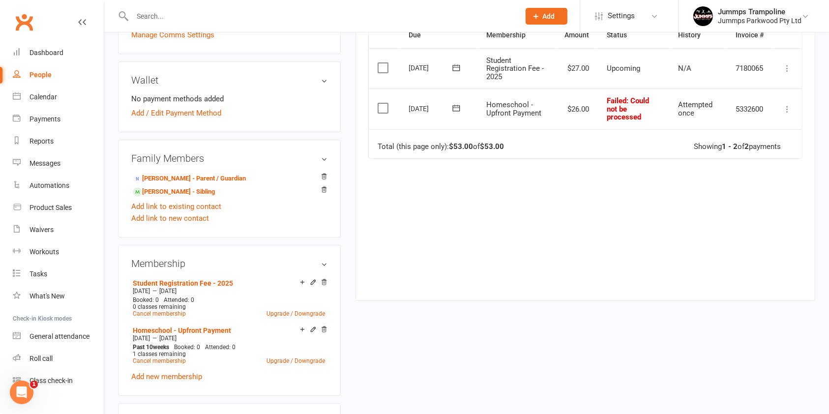
scroll to position [249, 0]
click at [216, 281] on link "Student Registration Fee - 2025" at bounding box center [183, 284] width 100 height 8
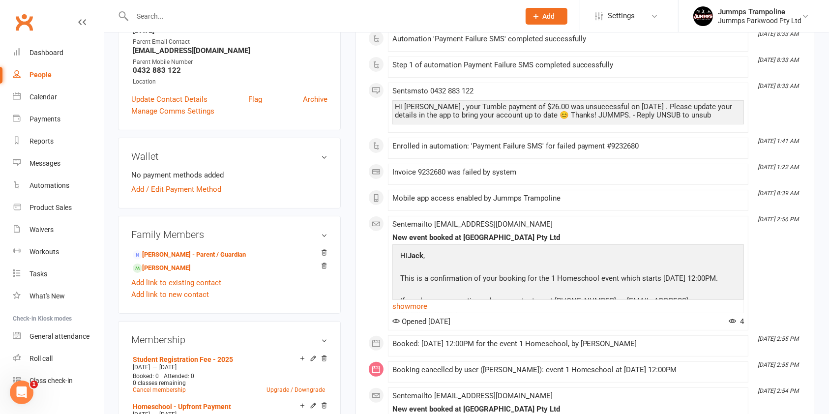
scroll to position [175, 0]
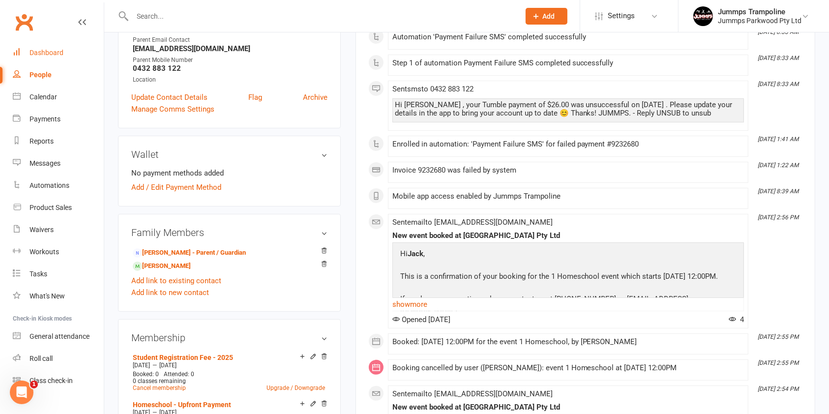
click at [45, 53] on div "Dashboard" at bounding box center [46, 53] width 34 height 8
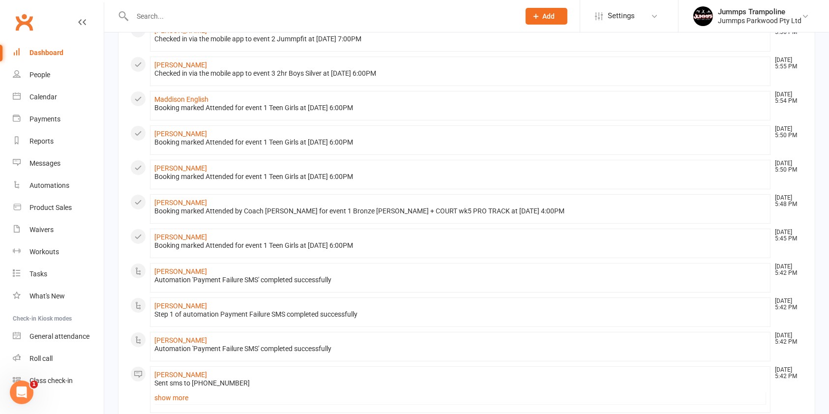
scroll to position [101, 0]
click at [44, 98] on div "Calendar" at bounding box center [43, 97] width 28 height 8
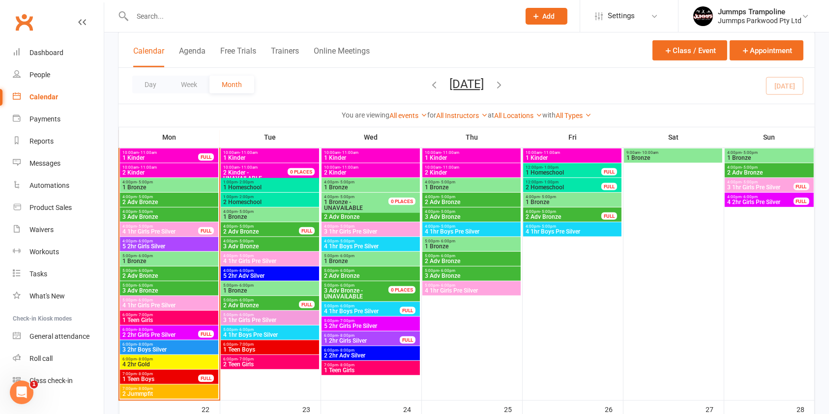
scroll to position [629, 0]
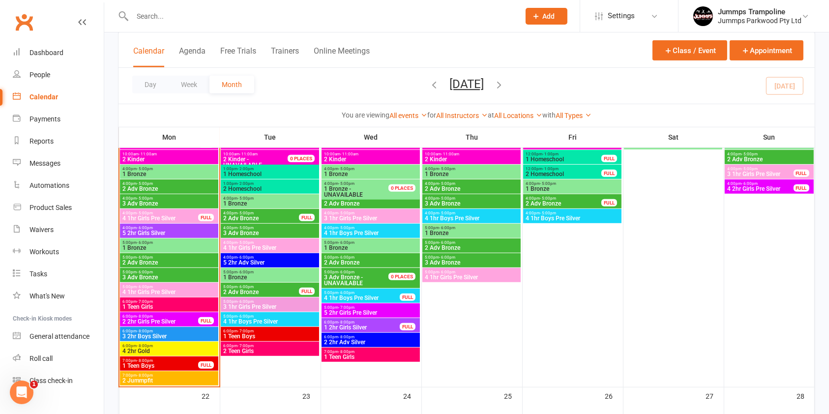
click at [504, 90] on button "button" at bounding box center [499, 85] width 11 height 17
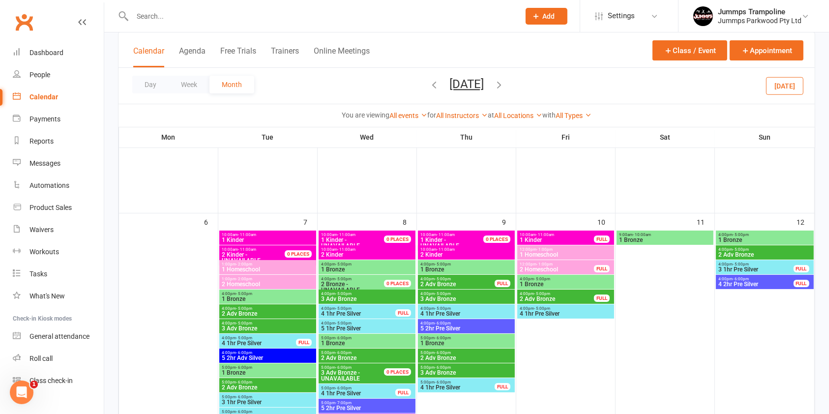
scroll to position [86, 0]
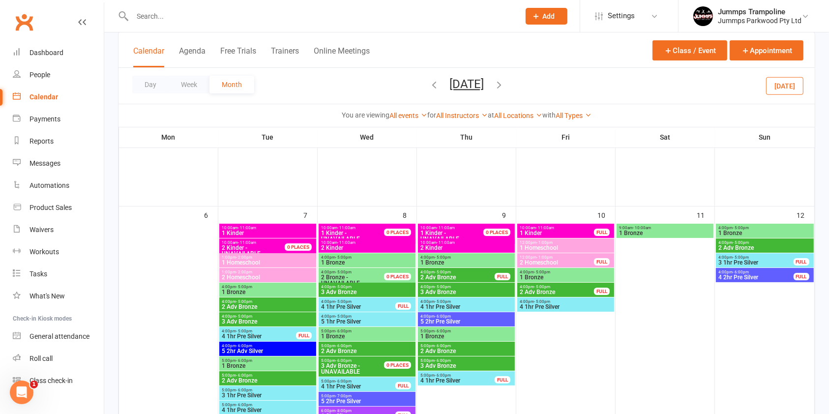
click at [575, 248] on span "1 Homeschool" at bounding box center [565, 248] width 93 height 6
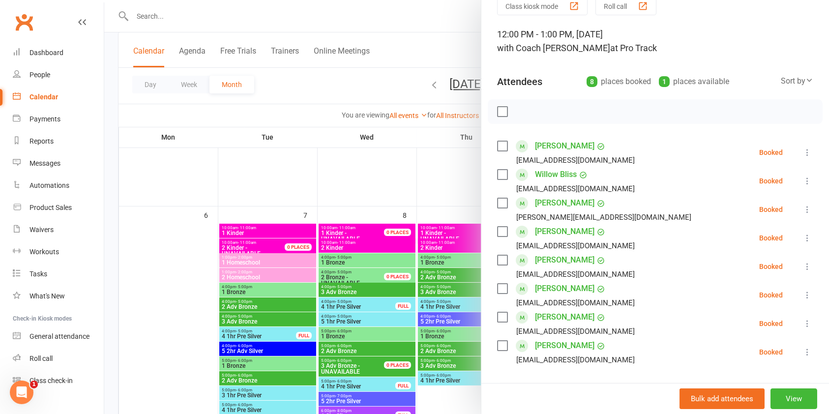
scroll to position [44, 0]
click at [438, 188] on div at bounding box center [466, 207] width 725 height 414
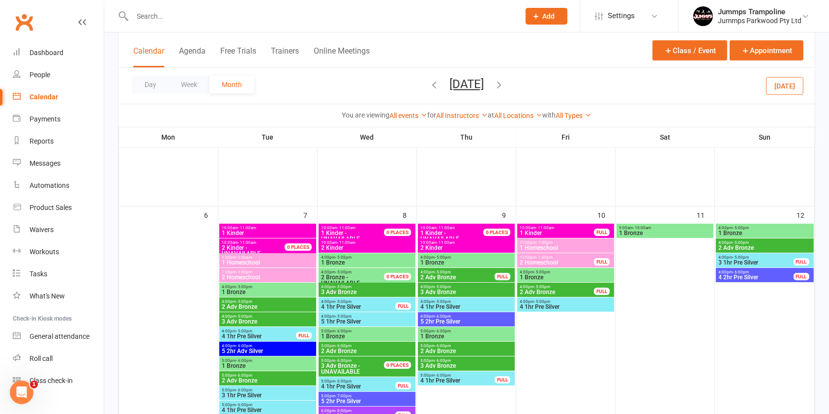
click at [590, 258] on span "12:00pm - 1:00pm" at bounding box center [556, 257] width 75 height 4
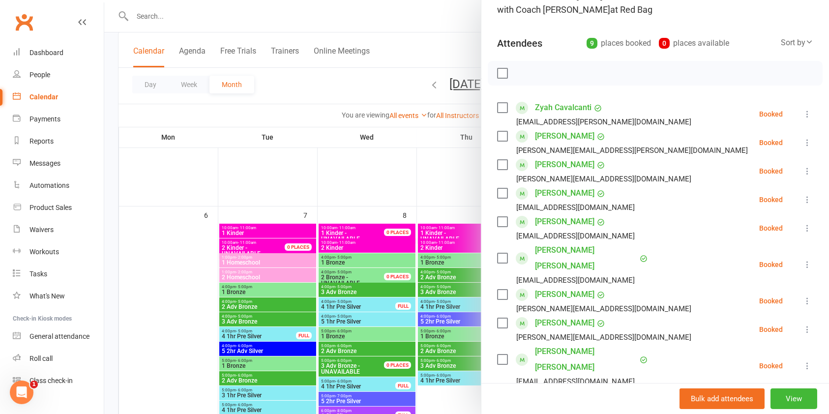
scroll to position [70, 0]
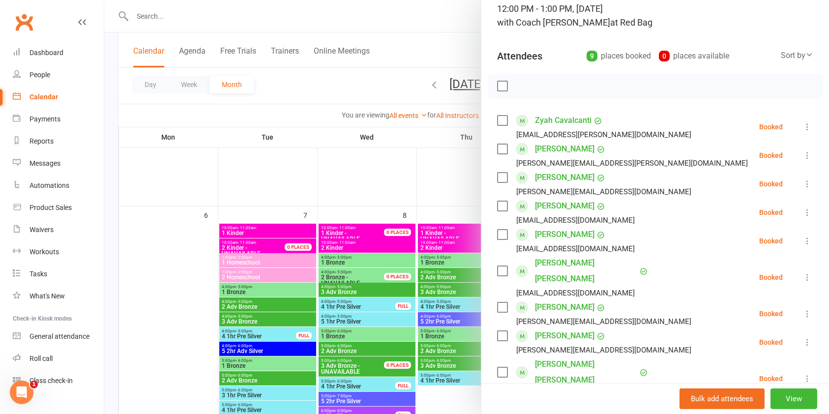
click at [426, 44] on div at bounding box center [466, 207] width 725 height 414
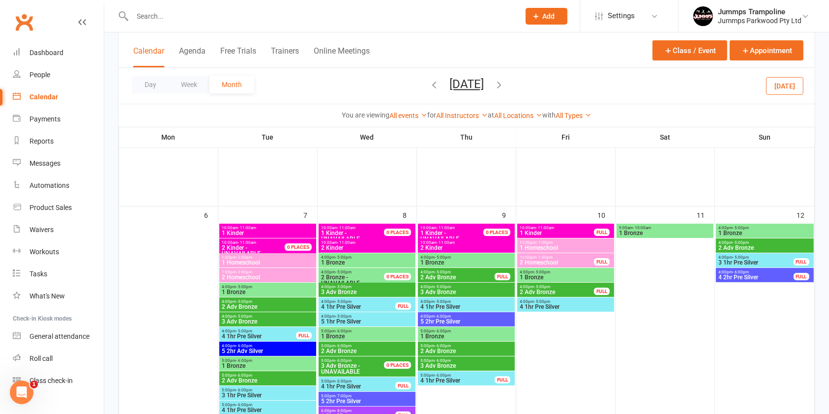
click at [584, 261] on span "2 Homeschool" at bounding box center [556, 263] width 75 height 6
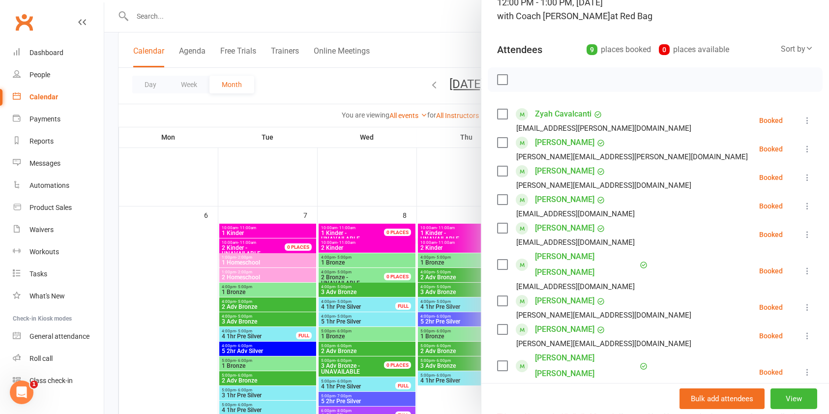
scroll to position [143, 0]
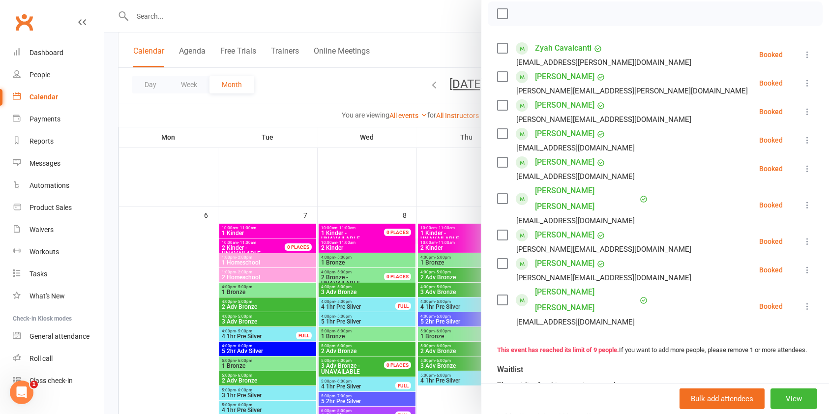
click at [427, 20] on div at bounding box center [466, 207] width 725 height 414
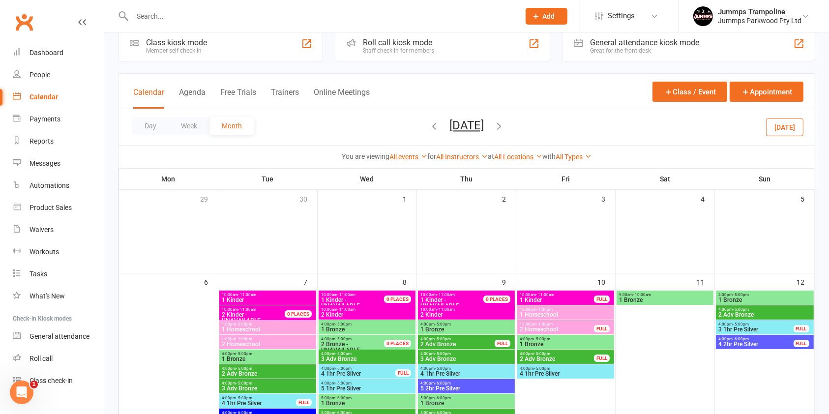
scroll to position [0, 0]
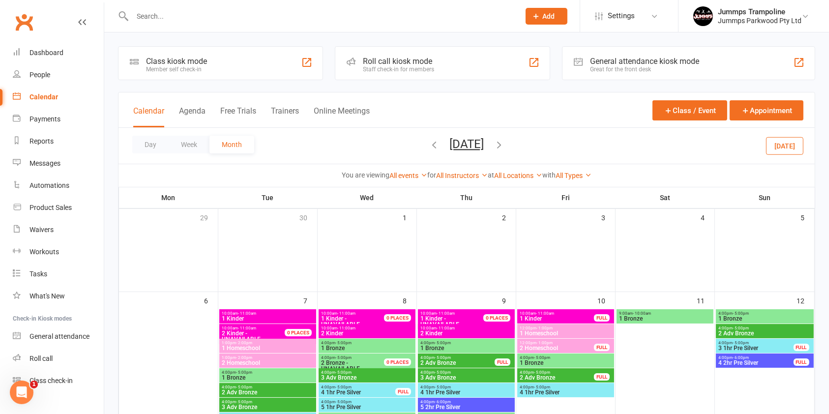
click at [429, 143] on icon "button" at bounding box center [434, 144] width 11 height 11
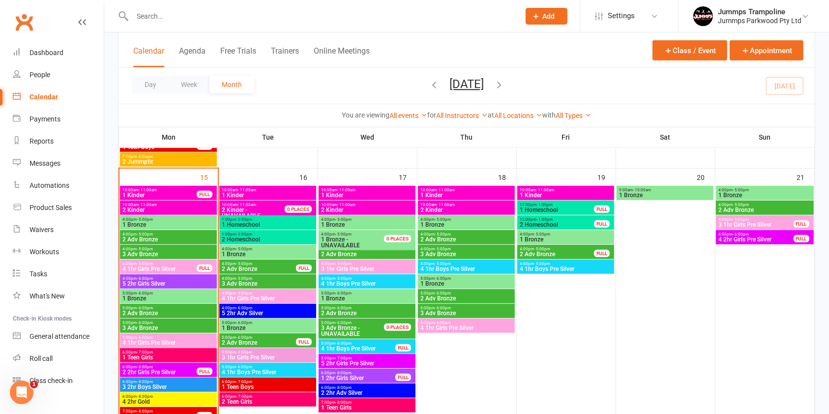
scroll to position [578, 0]
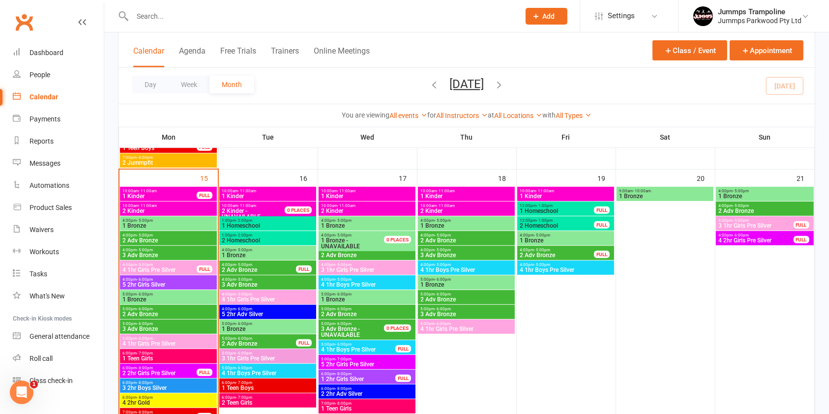
click at [560, 225] on span "2 Homeschool" at bounding box center [556, 226] width 75 height 6
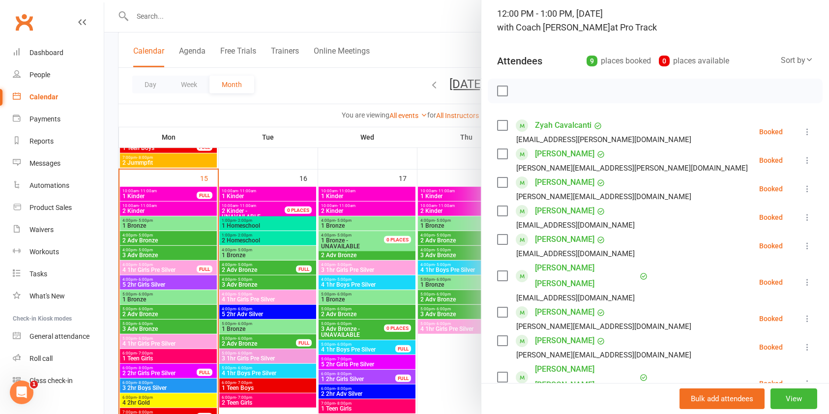
scroll to position [58, 0]
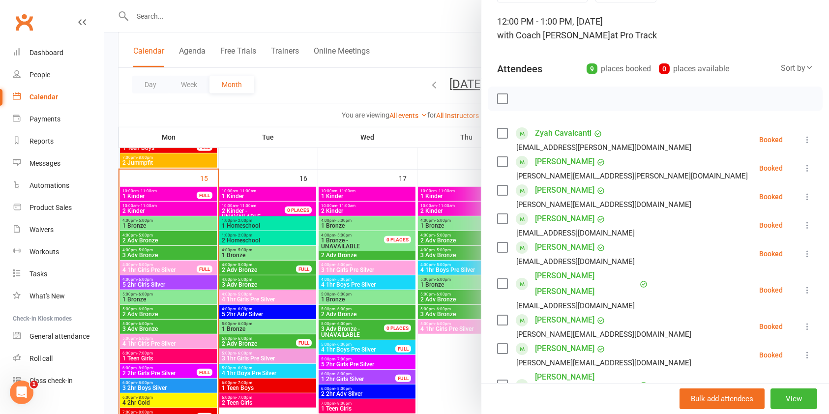
click at [438, 32] on div at bounding box center [466, 207] width 725 height 414
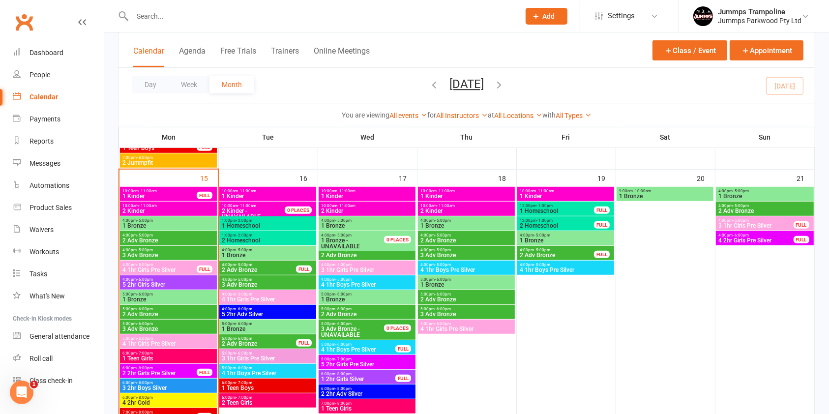
click at [598, 206] on div "FULL" at bounding box center [602, 209] width 16 height 7
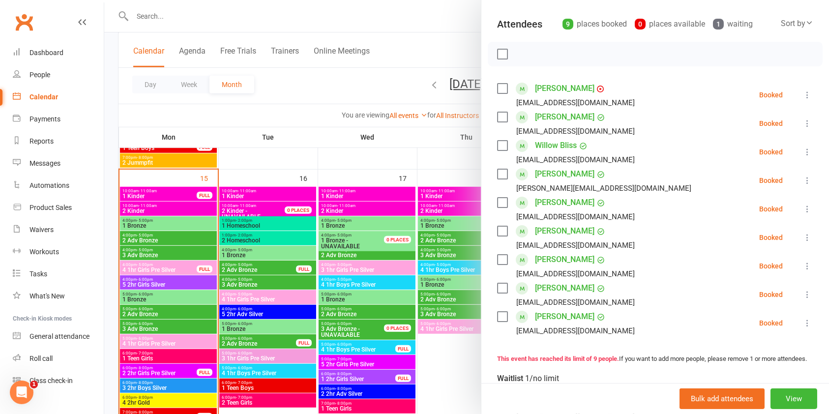
scroll to position [93, 0]
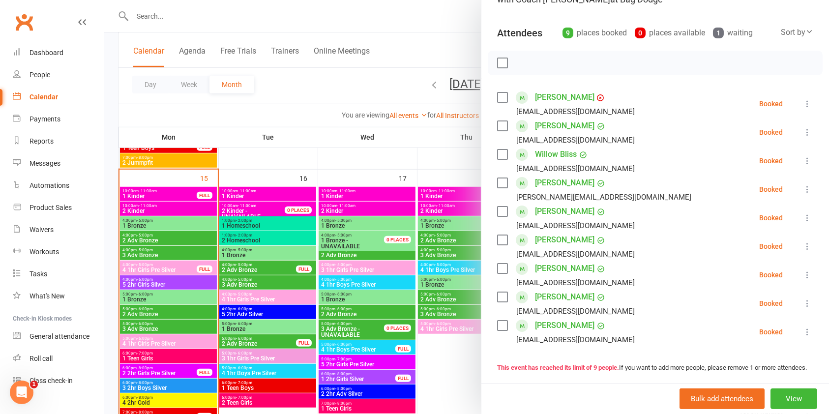
click at [436, 41] on div at bounding box center [466, 207] width 725 height 414
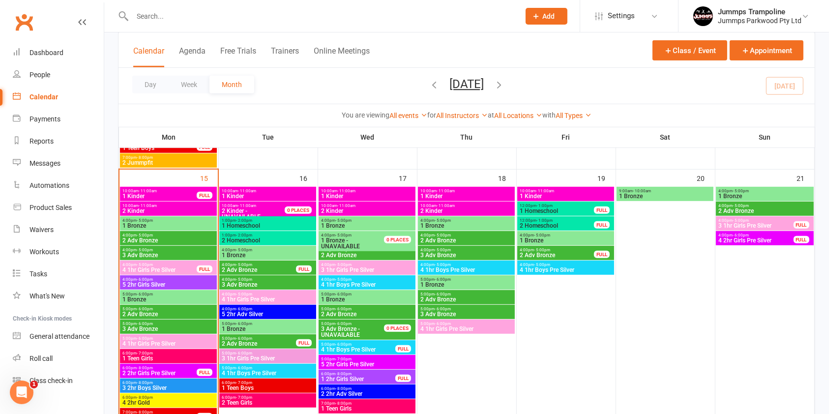
click at [538, 228] on span "2 Homeschool" at bounding box center [556, 226] width 75 height 6
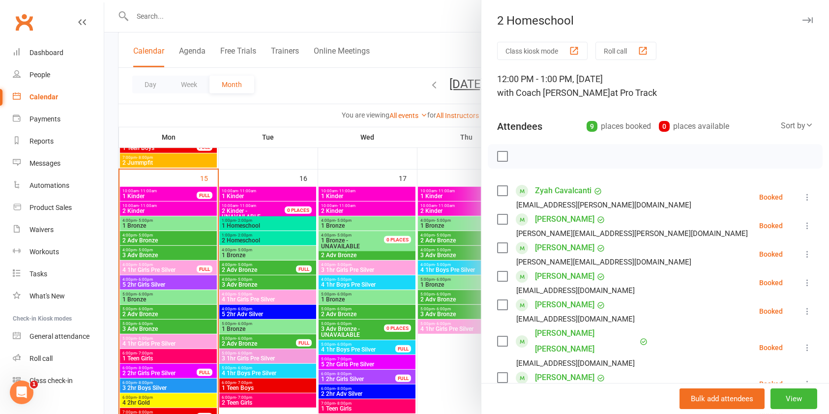
click at [440, 360] on div at bounding box center [466, 207] width 725 height 414
